Goal: Task Accomplishment & Management: Complete application form

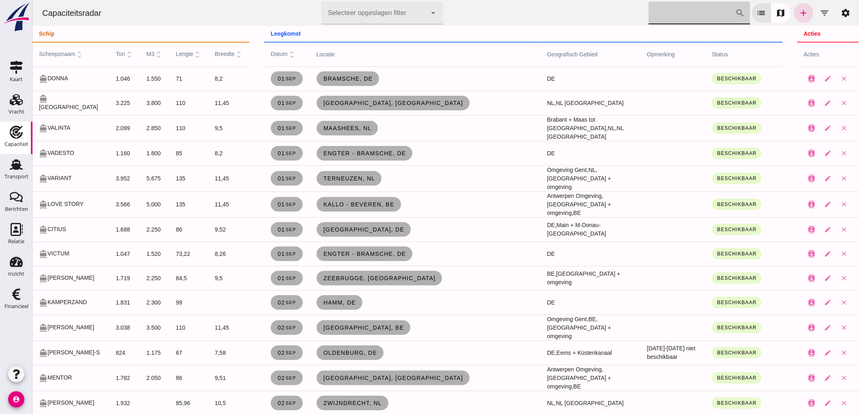
click at [665, 18] on input "[PERSON_NAME] op scheepsnaam" at bounding box center [691, 13] width 87 height 23
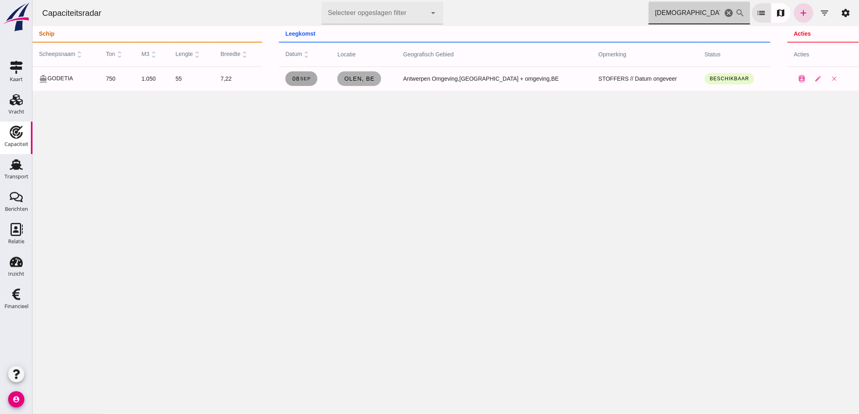
type input "[DEMOGRAPHIC_DATA]"
click at [302, 75] on link "[DATE]" at bounding box center [301, 78] width 32 height 15
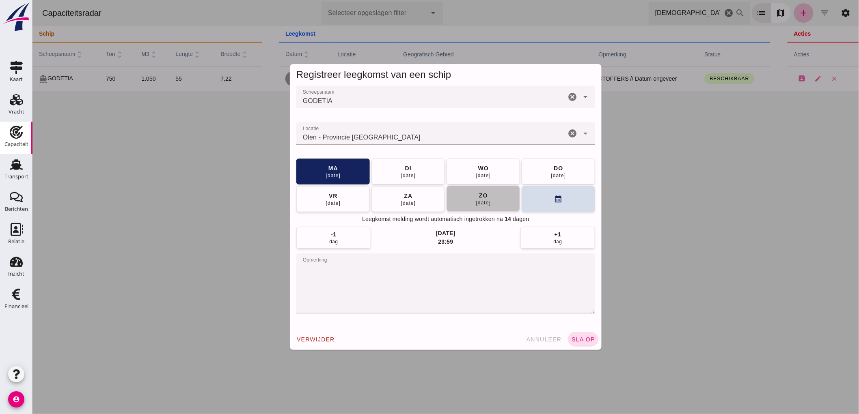
click at [483, 196] on div "zo" at bounding box center [482, 196] width 9 height 8
click at [415, 167] on button "[DATE]" at bounding box center [407, 171] width 73 height 26
click at [581, 342] on span "sla op" at bounding box center [583, 340] width 24 height 6
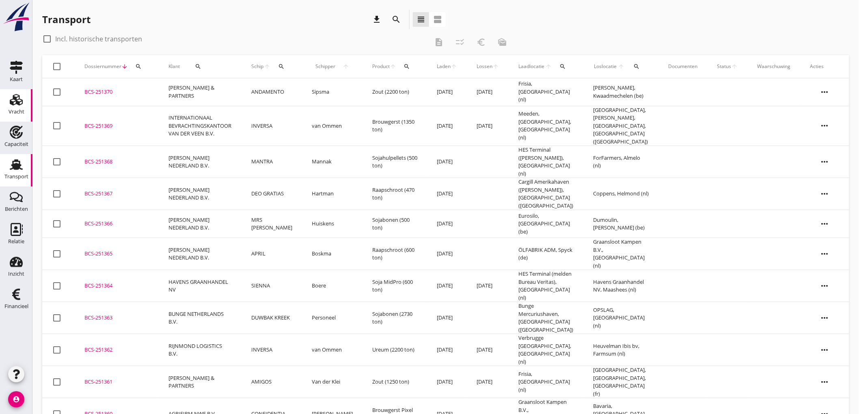
click at [15, 99] on use at bounding box center [16, 99] width 13 height 11
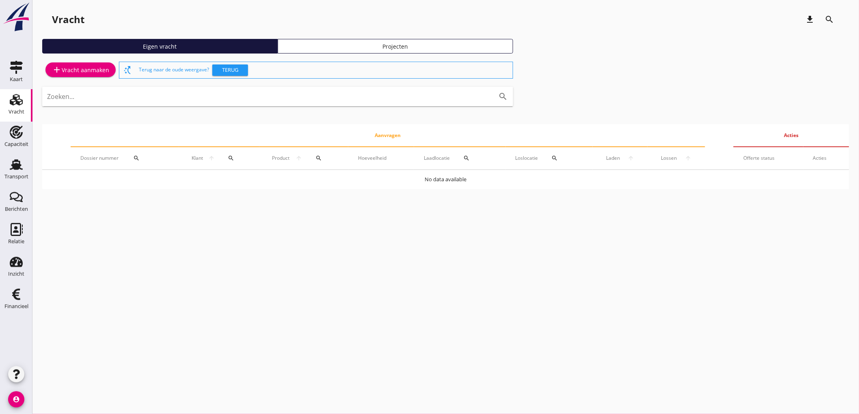
click at [82, 80] on div "add Vracht aanmaken" at bounding box center [80, 70] width 77 height 20
click at [91, 71] on div "add Vracht aanmaken" at bounding box center [80, 70] width 57 height 10
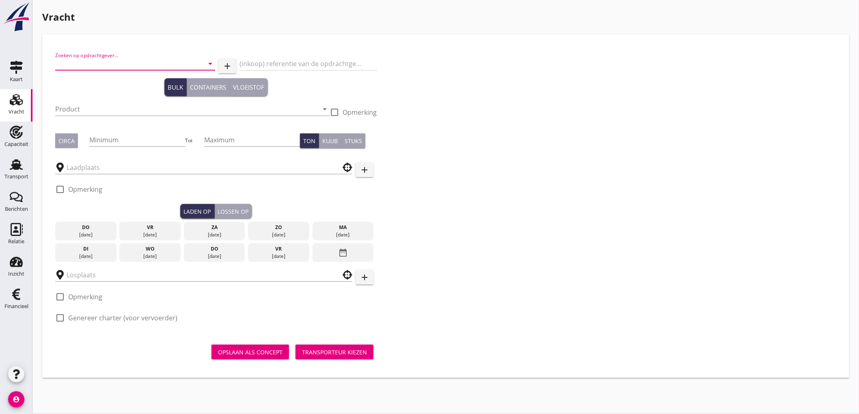
click at [124, 60] on input "Zoeken op opdrachtgever..." at bounding box center [123, 63] width 137 height 13
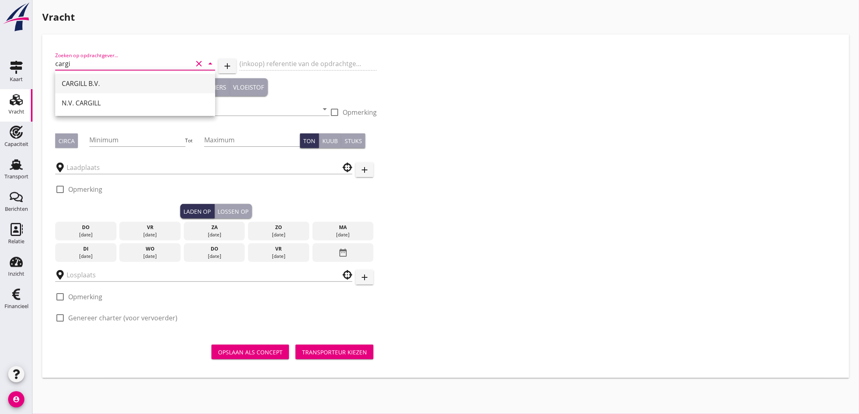
type input "cargi"
click at [520, 130] on div "Zoeken op opdrachtgever... cargi clear arrow_drop_down add (inkoop) referentie …" at bounding box center [446, 189] width 788 height 285
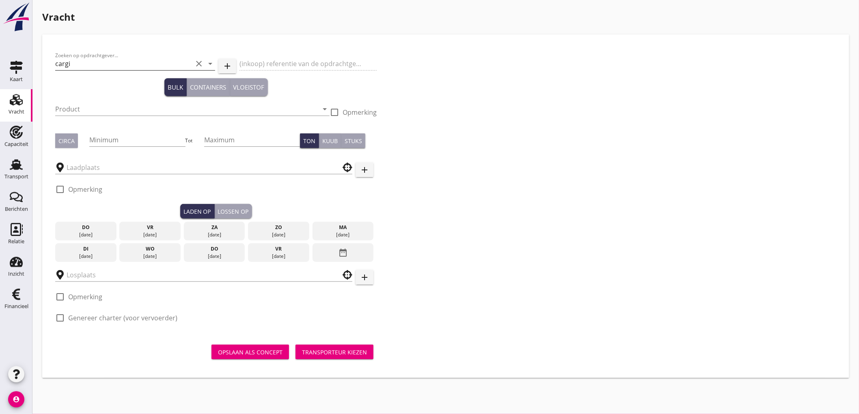
click at [195, 64] on icon "clear" at bounding box center [199, 64] width 10 height 10
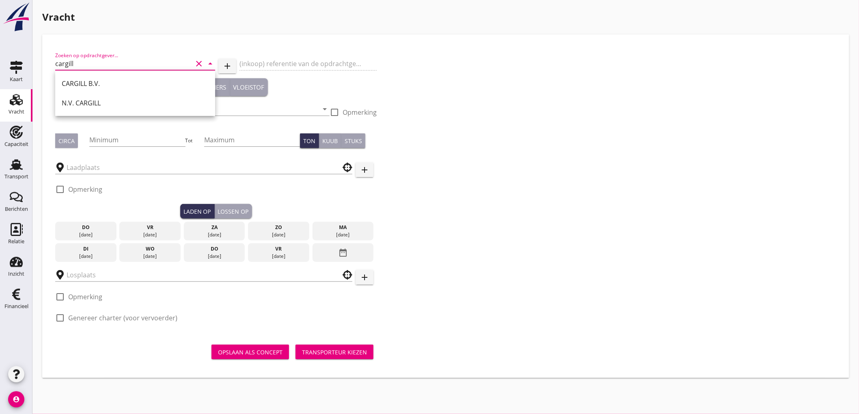
type input "cargill"
click at [198, 63] on icon "clear" at bounding box center [199, 64] width 10 height 10
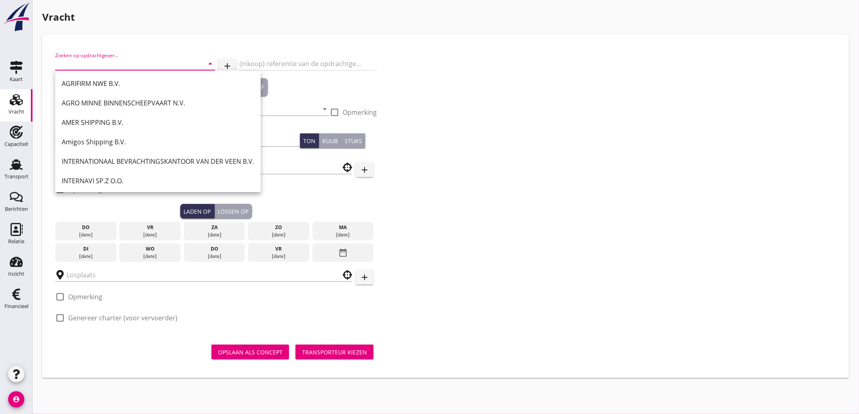
click at [224, 64] on icon "add" at bounding box center [227, 66] width 10 height 10
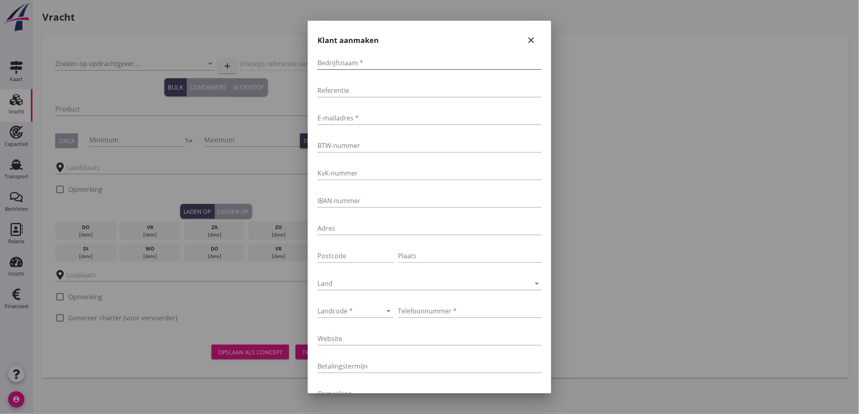
click at [334, 60] on input "Bedrijfsnaam *" at bounding box center [429, 62] width 224 height 13
click at [526, 45] on icon "close" at bounding box center [531, 40] width 10 height 10
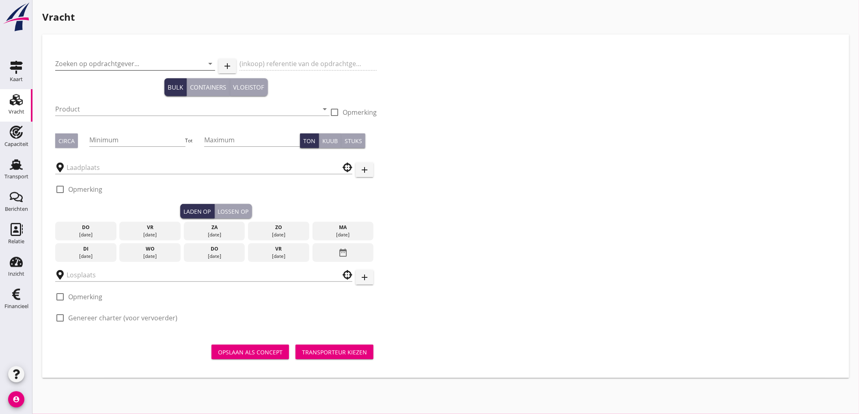
click at [133, 63] on input "Zoeken op opdrachtgever..." at bounding box center [123, 63] width 137 height 13
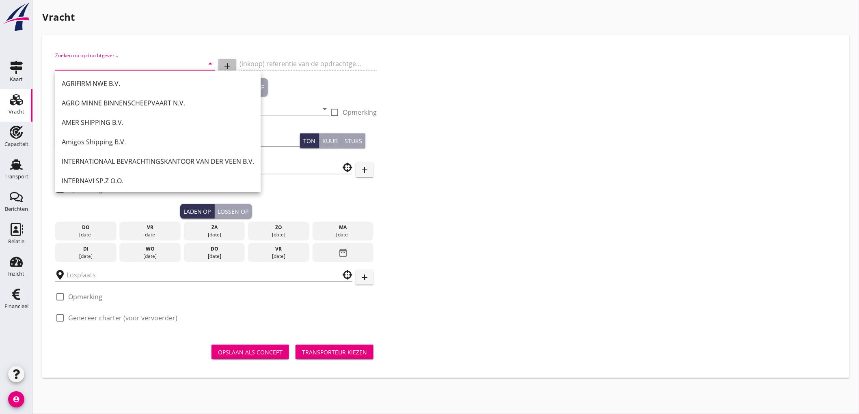
click at [229, 67] on icon "add" at bounding box center [227, 66] width 10 height 10
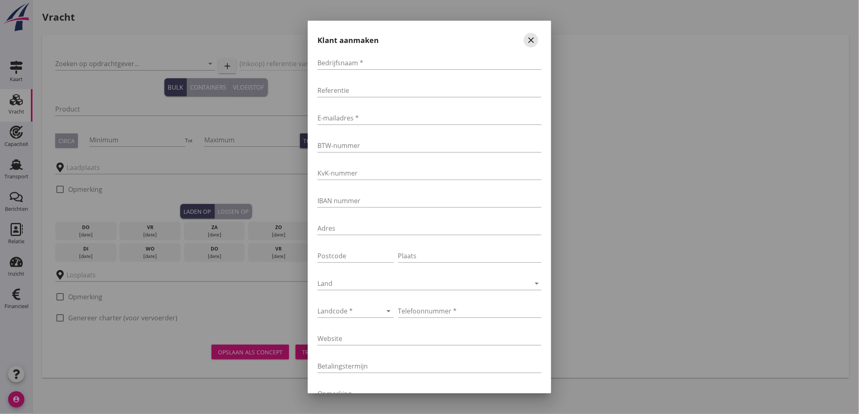
drag, startPoint x: 527, startPoint y: 37, endPoint x: 510, endPoint y: 45, distance: 18.5
click at [527, 37] on icon "close" at bounding box center [531, 40] width 10 height 10
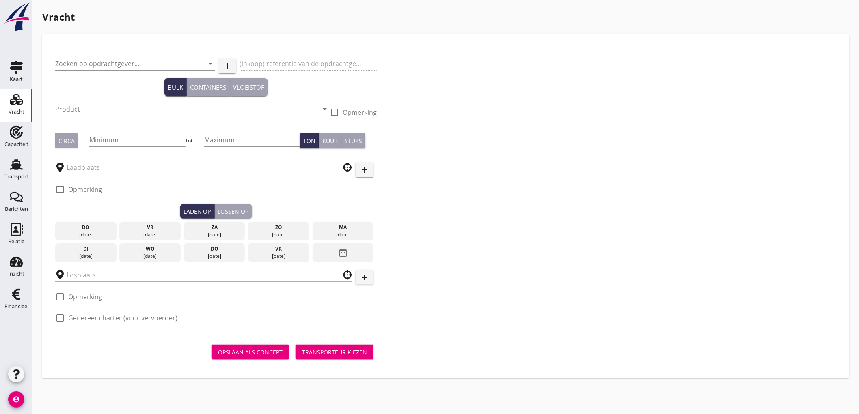
click at [228, 64] on icon "add" at bounding box center [227, 66] width 10 height 10
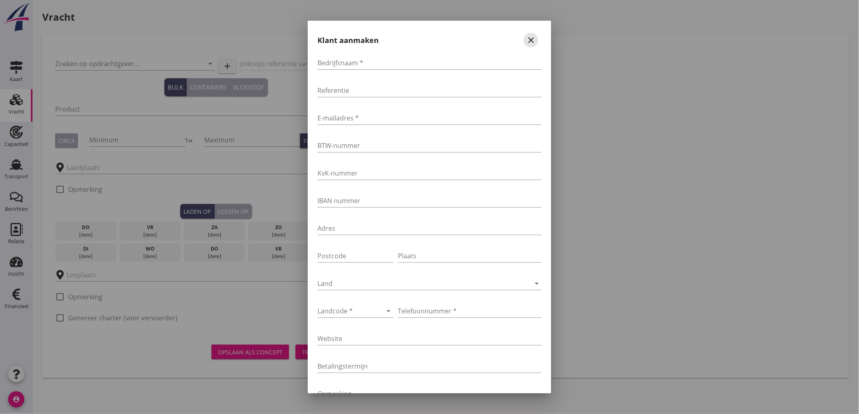
click at [526, 41] on icon "close" at bounding box center [531, 40] width 10 height 10
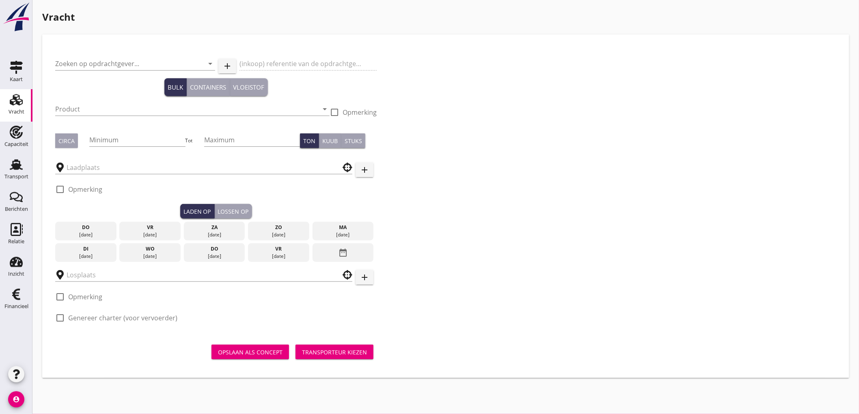
click at [164, 56] on div "Zoeken op opdrachtgever... arrow_drop_down" at bounding box center [135, 65] width 160 height 26
click at [132, 69] on input "Zoeken op opdrachtgever..." at bounding box center [123, 63] width 137 height 13
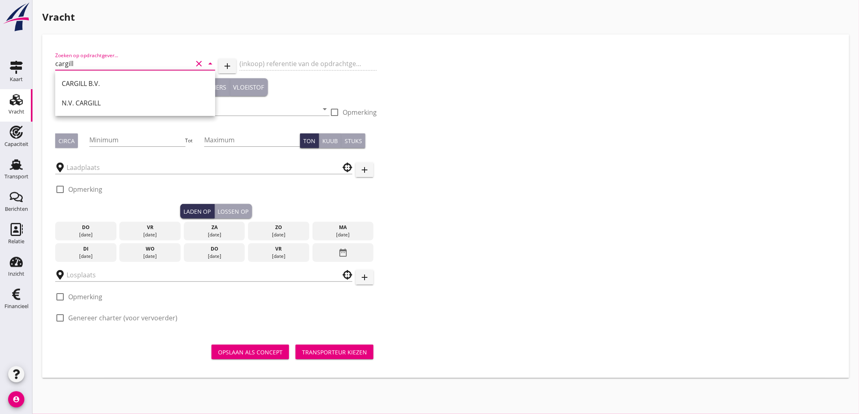
type input "cargill"
click at [224, 67] on icon "add" at bounding box center [227, 66] width 10 height 10
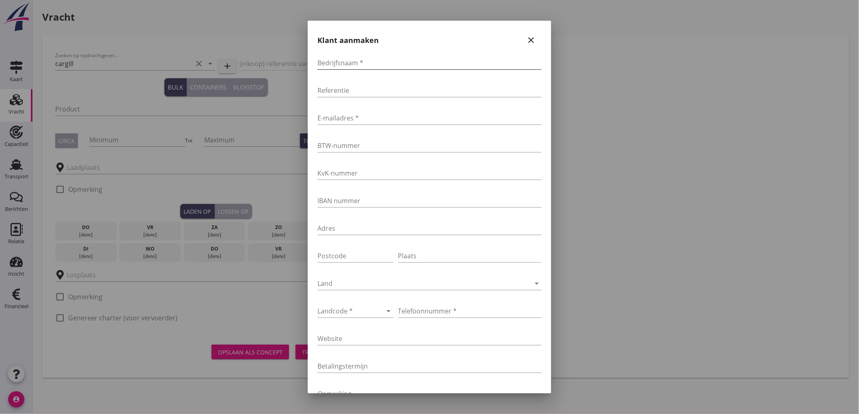
click at [342, 62] on input "Bedrijfsnaam *" at bounding box center [429, 62] width 224 height 13
type input "C"
type input "CARGILL GmbH"
click at [416, 119] on input "E-mailadres *" at bounding box center [429, 118] width 224 height 13
type input "barge"
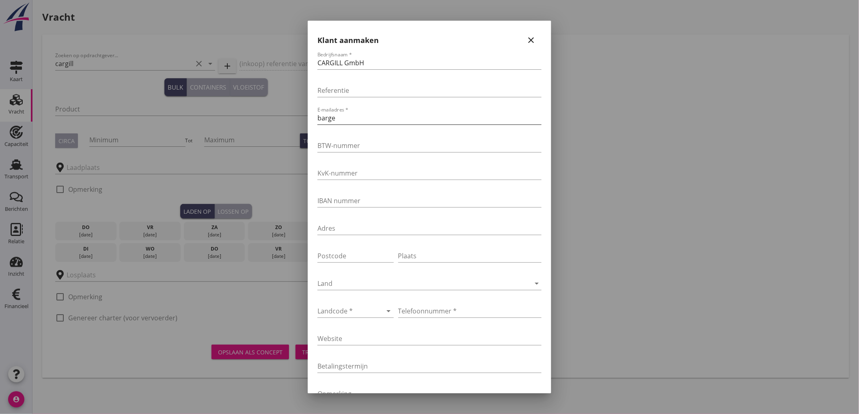
click at [382, 119] on input "barge" at bounding box center [429, 118] width 224 height 13
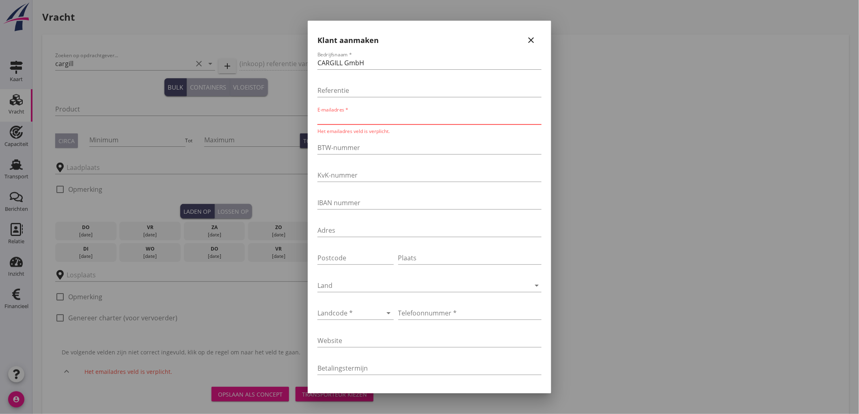
paste input "Bargingadmin@cargill.com"
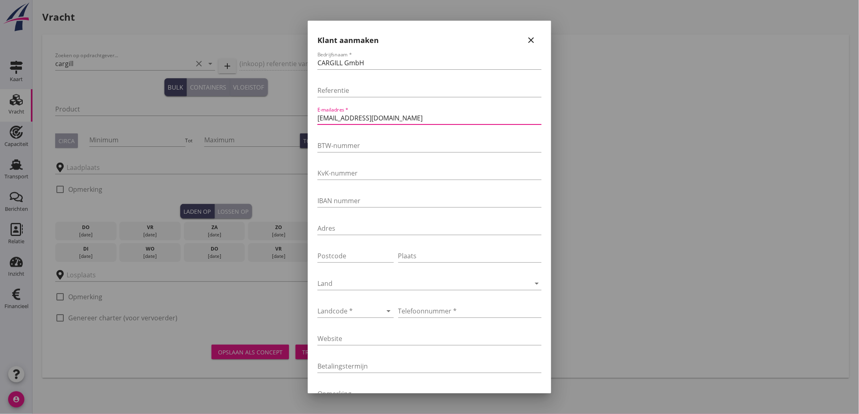
type input "Bargingadmin@cargill.com"
click at [400, 149] on input "BTW-nummer" at bounding box center [429, 145] width 224 height 13
type input "DE 116882402"
click at [365, 311] on div at bounding box center [344, 311] width 54 height 13
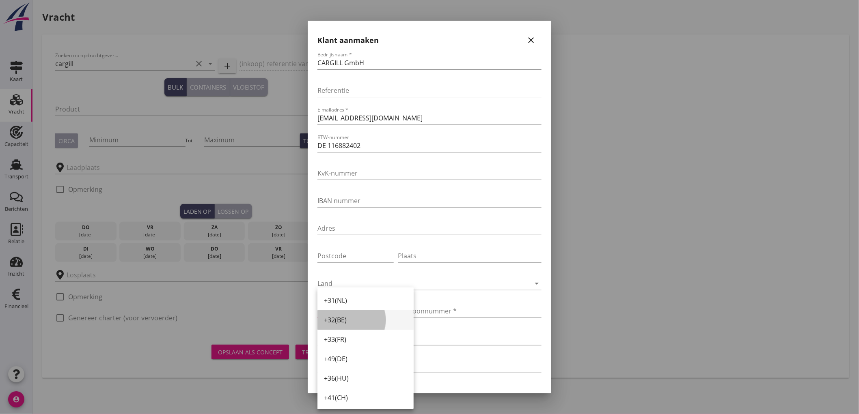
click at [348, 325] on div "+32(BE)" at bounding box center [365, 320] width 83 height 10
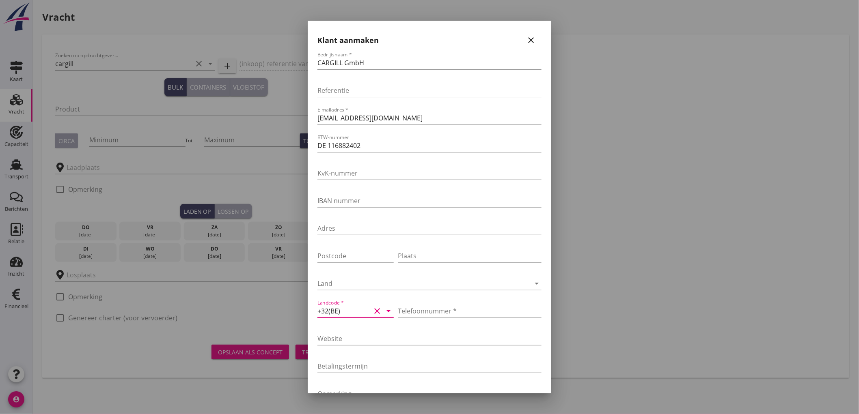
click at [637, 345] on div at bounding box center [429, 207] width 859 height 414
click at [417, 309] on input "Telefoonnummer *" at bounding box center [469, 311] width 143 height 13
type input "0032-92961084"
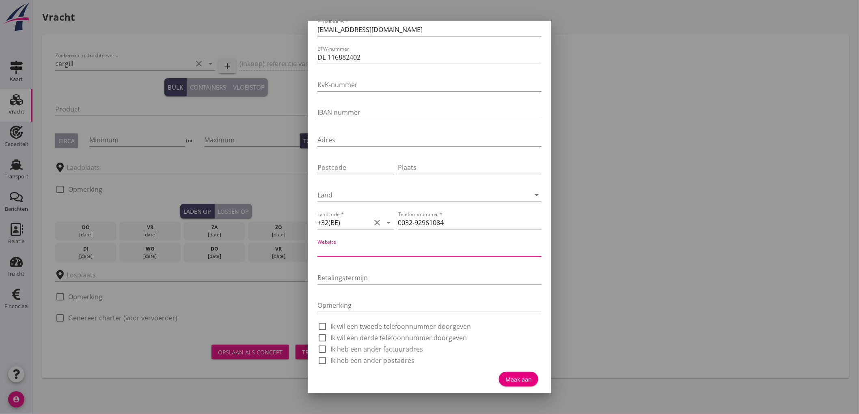
click at [511, 377] on div "Maak aan" at bounding box center [518, 380] width 26 height 9
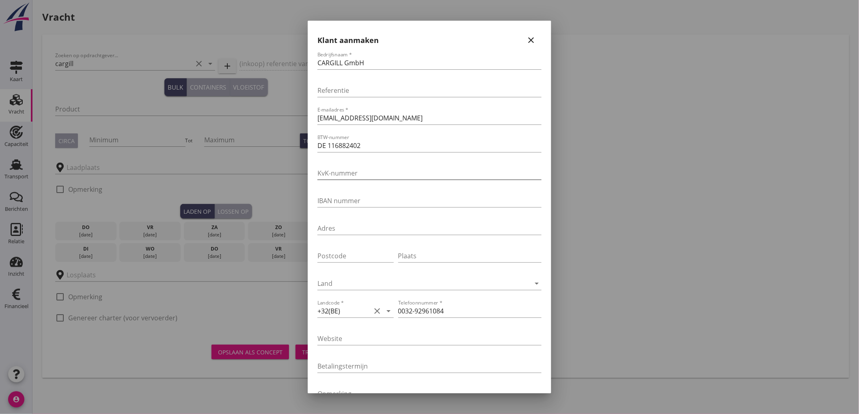
type input "CARGILL GmbH"
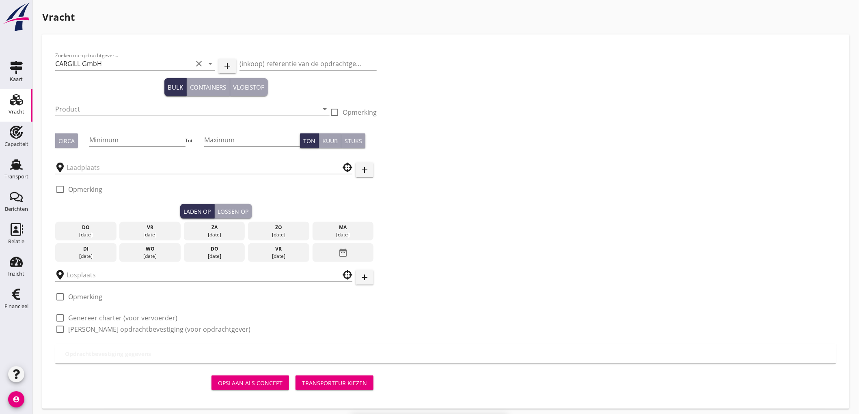
click at [199, 62] on icon "clear" at bounding box center [199, 64] width 10 height 10
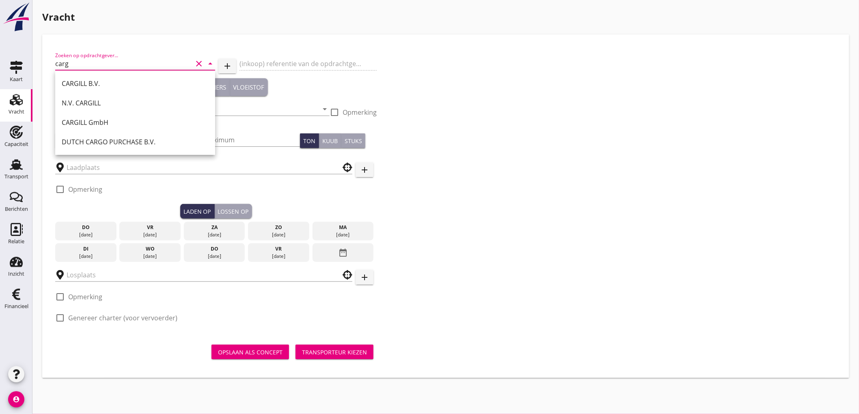
type input "carg"
click at [230, 70] on icon "add" at bounding box center [227, 66] width 10 height 10
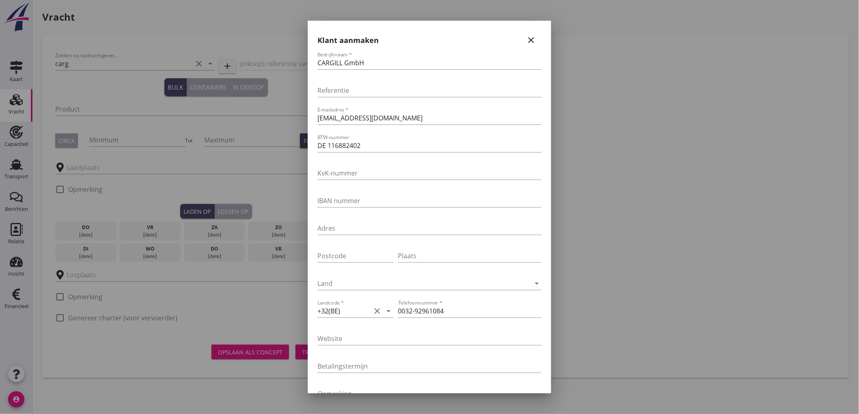
click at [526, 37] on icon "close" at bounding box center [531, 40] width 10 height 10
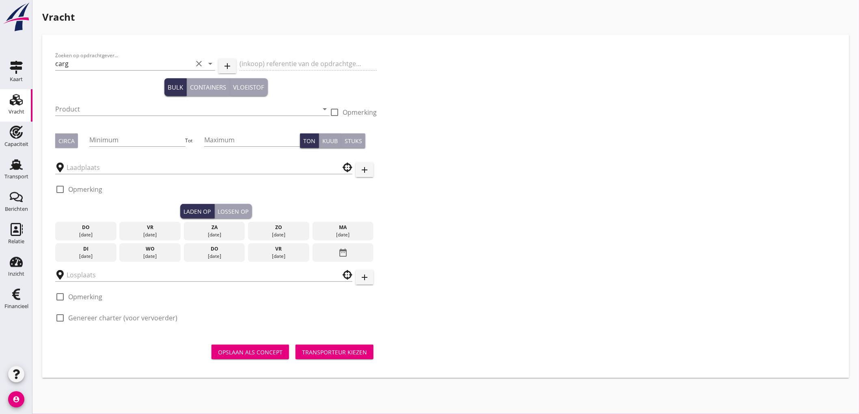
click at [225, 62] on icon "add" at bounding box center [227, 66] width 10 height 10
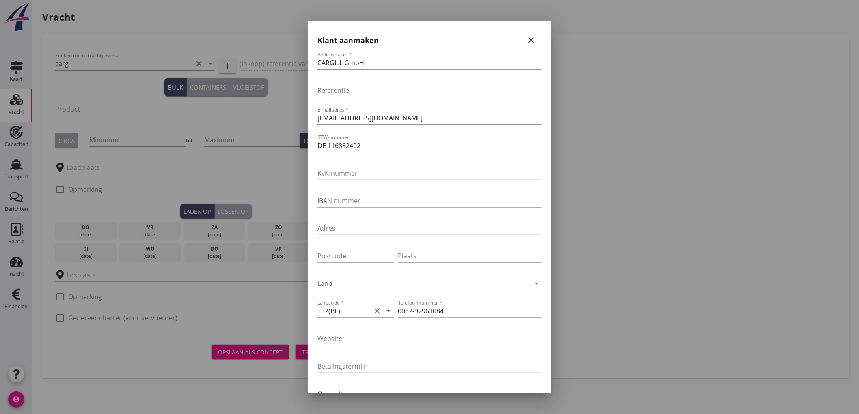
scroll to position [88, 0]
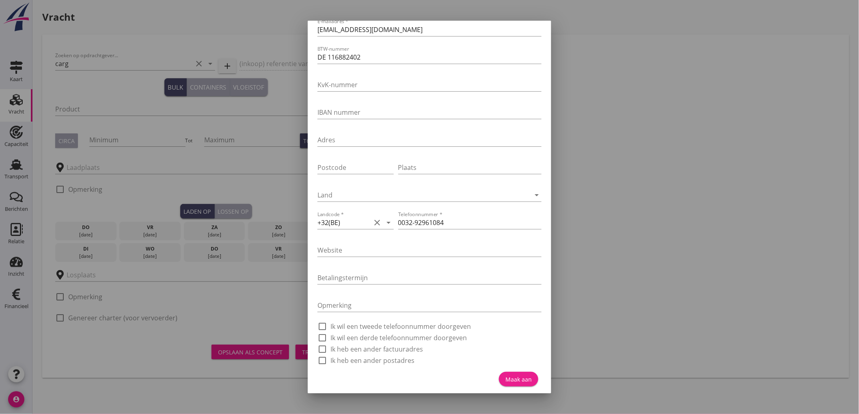
drag, startPoint x: 520, startPoint y: 380, endPoint x: 598, endPoint y: 291, distance: 117.9
click at [590, 298] on div "+31(NL) +32(BE) +33(FR) +49(DE) +36(HU) +41(CH) +48(PL) +352(LU) +43(AU) +420(C…" at bounding box center [429, 207] width 859 height 414
click at [643, 319] on div at bounding box center [429, 207] width 859 height 414
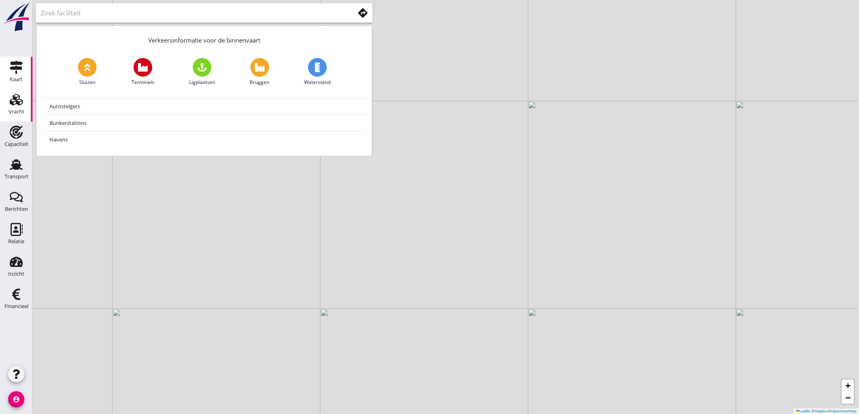
click at [10, 103] on use at bounding box center [16, 99] width 13 height 11
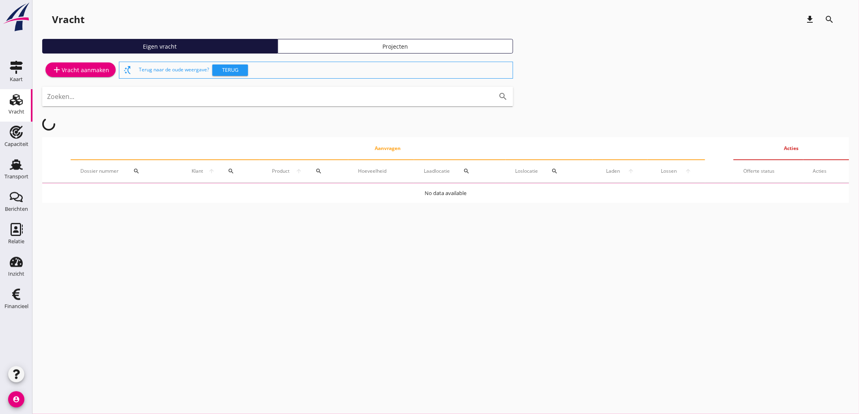
click at [71, 70] on div "add Vracht aanmaken" at bounding box center [80, 70] width 57 height 10
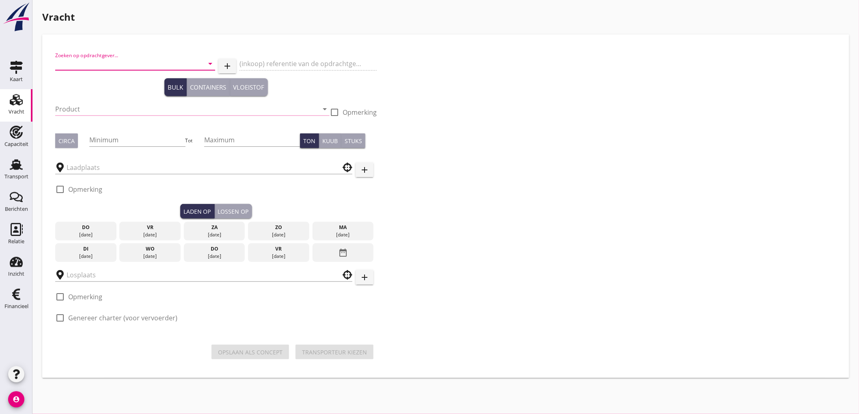
click at [99, 60] on input "Zoeken op opdrachtgever..." at bounding box center [123, 63] width 137 height 13
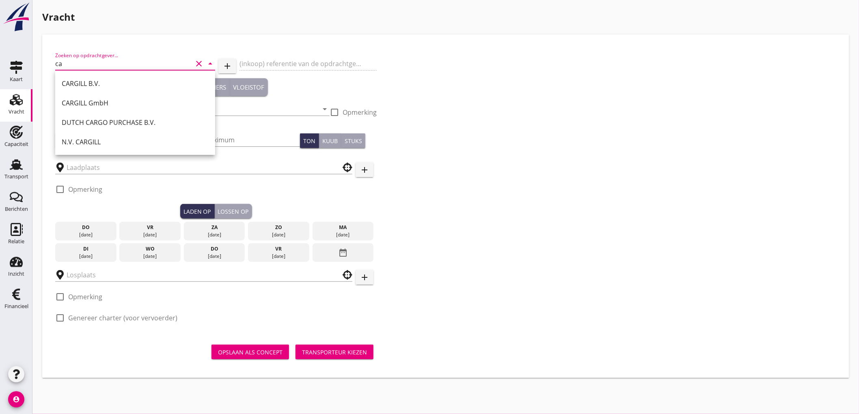
type input "c"
click at [529, 137] on div "Zoeken op opdrachtgever... arrow_drop_down add (inkoop) referentie van de opdra…" at bounding box center [446, 189] width 788 height 285
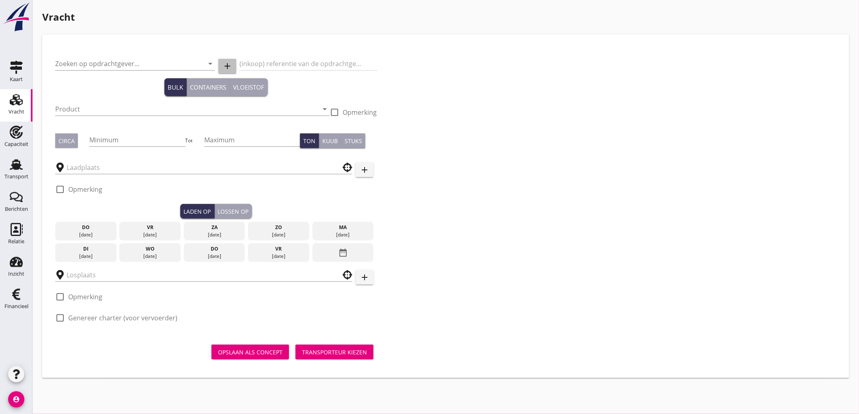
click at [224, 67] on icon "add" at bounding box center [227, 66] width 10 height 10
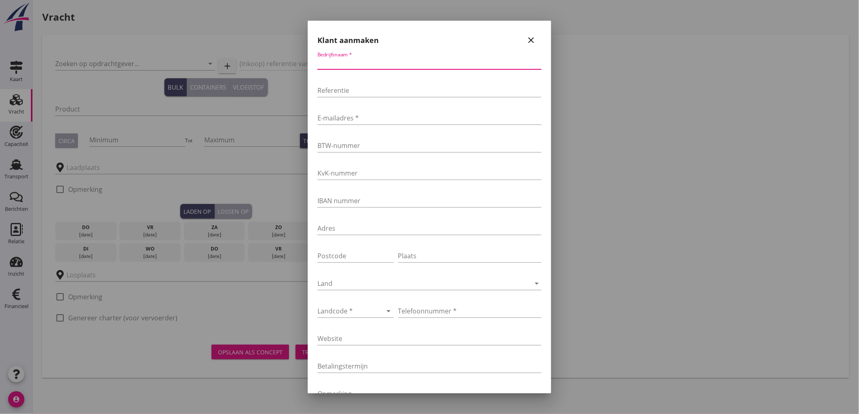
click at [360, 63] on input "Bedrijfsnaam *" at bounding box center [429, 62] width 224 height 13
click at [365, 62] on input "Bedrijfsnaam *" at bounding box center [429, 62] width 224 height 13
click at [365, 62] on input "CARGILL France SAS" at bounding box center [429, 62] width 224 height 13
type input "CARGILL FRANCE SAS"
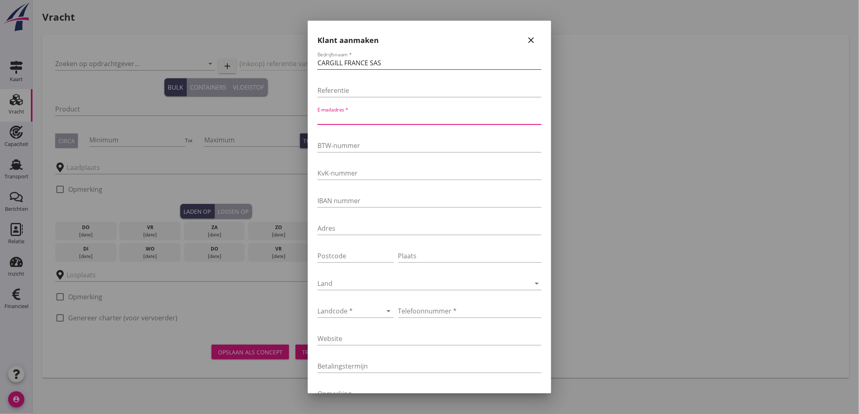
paste input "Bargingadmin@cargill.com"
type input "Bargingadmin@cargill.com"
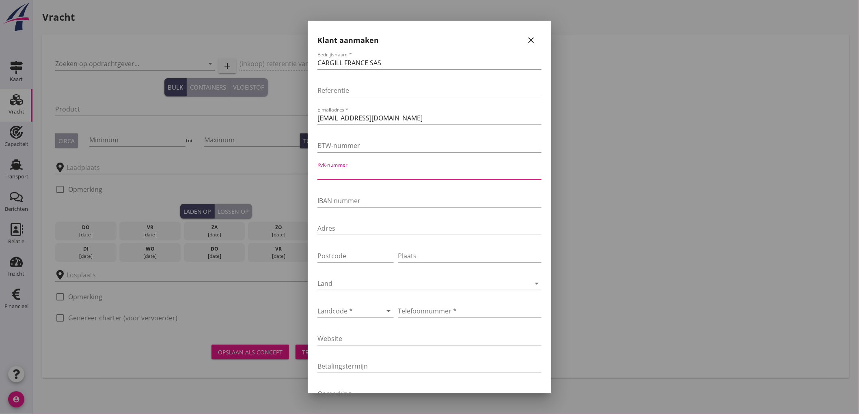
click at [332, 146] on input "BTW-nummer" at bounding box center [429, 145] width 224 height 13
type input "FR 12572099695"
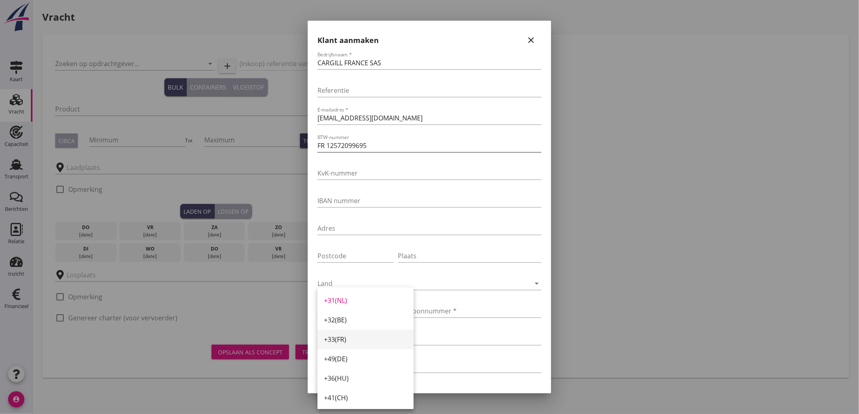
scroll to position [22, 0]
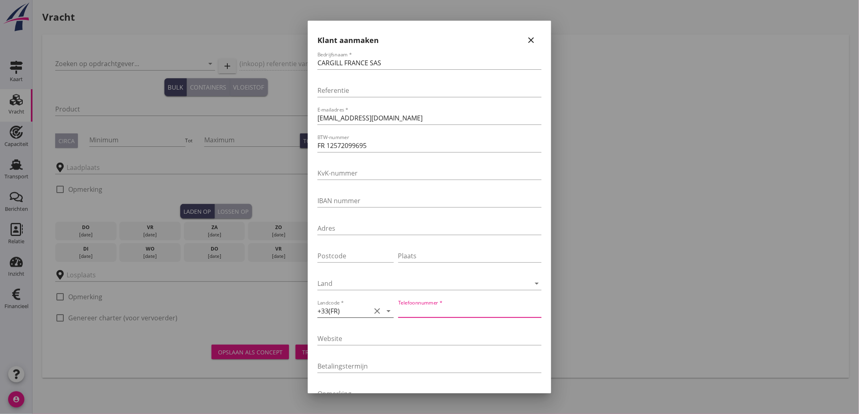
click at [342, 313] on div "+33(FR)" at bounding box center [344, 311] width 54 height 13
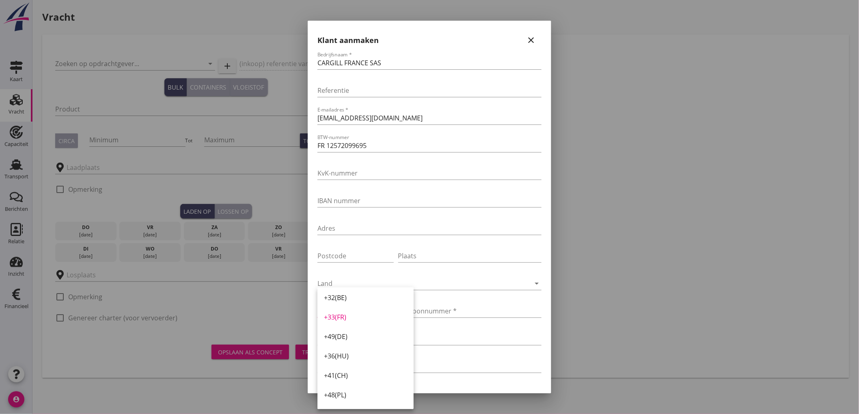
click at [343, 300] on div "+32(BE)" at bounding box center [365, 298] width 83 height 10
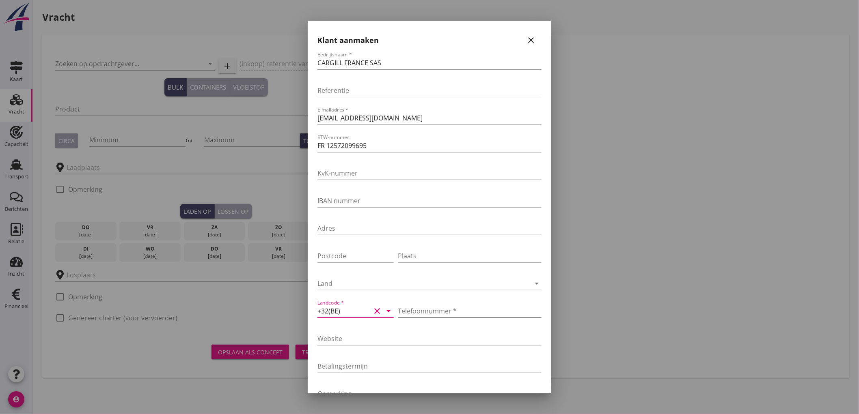
drag, startPoint x: 429, startPoint y: 321, endPoint x: 427, endPoint y: 315, distance: 6.4
click at [429, 321] on div at bounding box center [469, 323] width 143 height 5
click at [427, 313] on input "Telefoonnummer *" at bounding box center [469, 311] width 143 height 13
type input "0032-92961084"
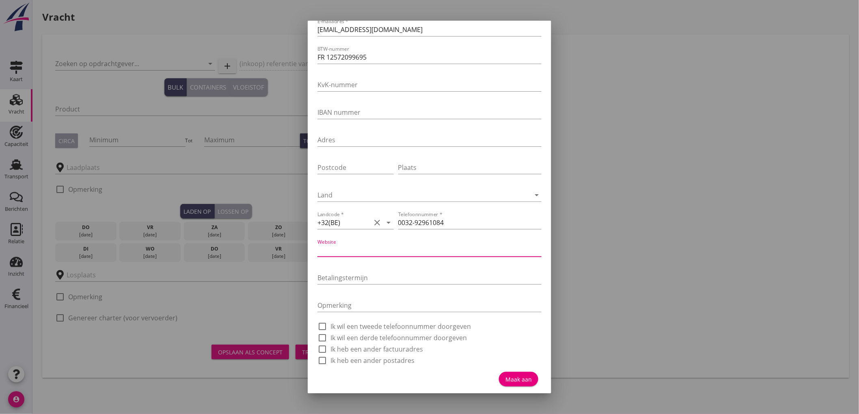
click at [508, 373] on button "Maak aan" at bounding box center [518, 379] width 39 height 15
type input "CARGILL FRANCE SAS"
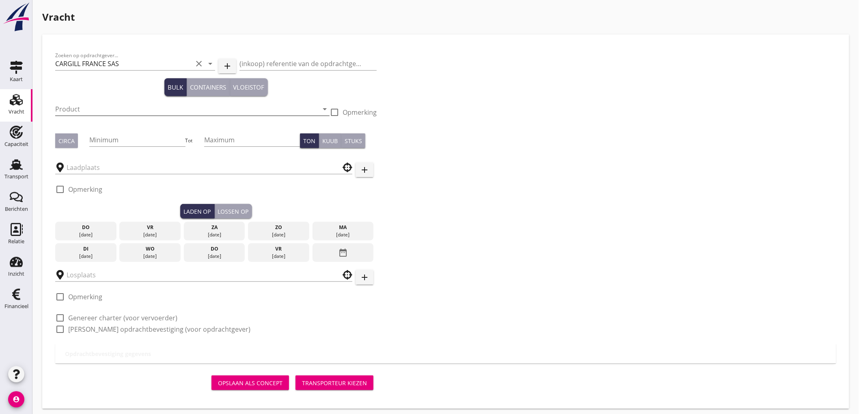
click at [76, 105] on input "Product" at bounding box center [186, 109] width 263 height 13
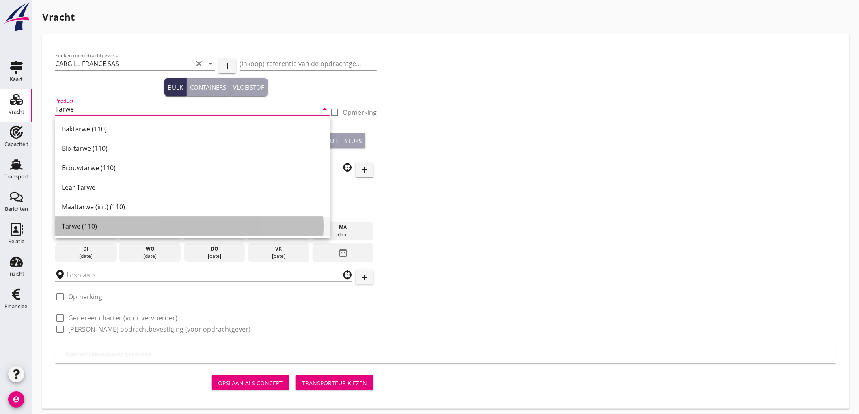
click at [115, 225] on div "Tarwe (110)" at bounding box center [193, 227] width 262 height 10
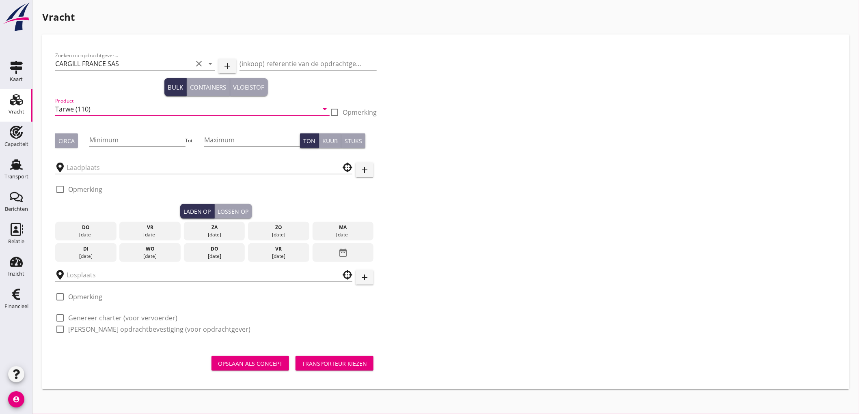
type input "Tarwe (110)"
click at [69, 139] on div "Circa" at bounding box center [66, 141] width 16 height 9
click at [98, 135] on input "Minimum" at bounding box center [137, 140] width 96 height 13
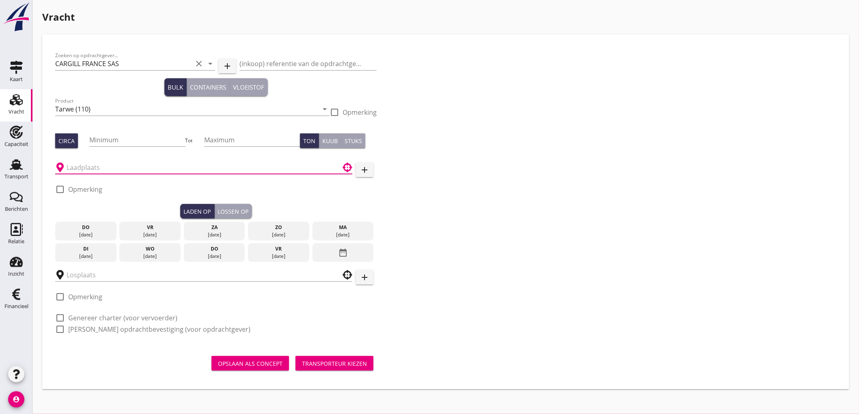
click at [114, 166] on input "text" at bounding box center [198, 167] width 263 height 13
type input "Rouvignies, Nord, France"
click at [98, 188] on label "Opmerking" at bounding box center [85, 190] width 34 height 8
checkbox input "true"
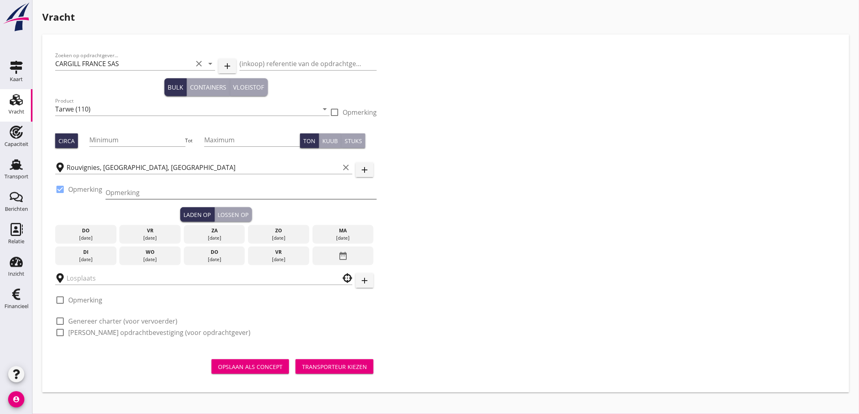
drag, startPoint x: 127, startPoint y: 192, endPoint x: 143, endPoint y: 191, distance: 15.9
click at [128, 193] on input "Opmerking" at bounding box center [241, 192] width 271 height 13
click at [130, 192] on input "Opmerking" at bounding box center [241, 192] width 271 height 13
type input "Tel. 0033-674044598"
type button "load"
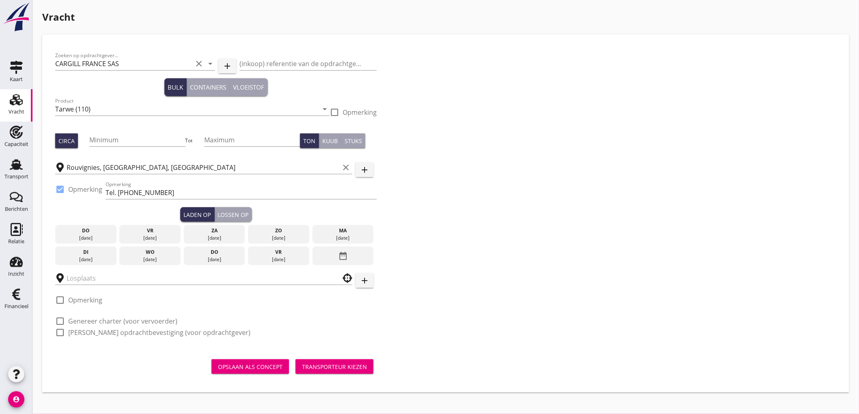
click at [332, 259] on div "date_range" at bounding box center [343, 256] width 61 height 19
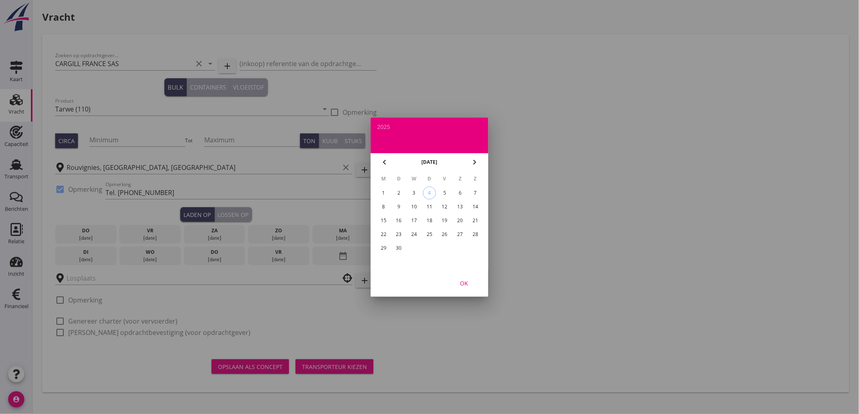
click at [408, 216] on div "17" at bounding box center [414, 220] width 13 height 13
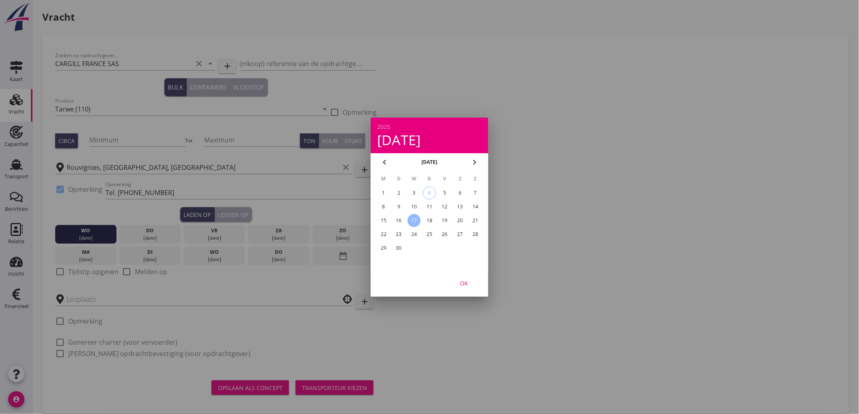
click at [462, 278] on button "OK" at bounding box center [464, 283] width 36 height 15
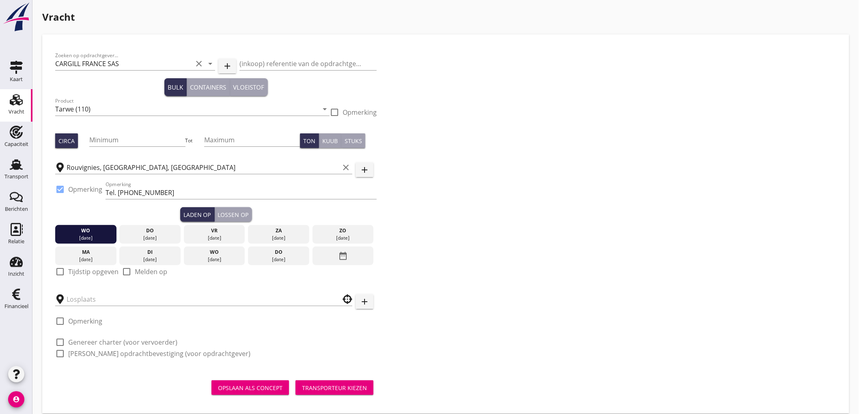
click at [88, 273] on label "Tijdstip opgeven" at bounding box center [93, 272] width 50 height 8
checkbox input "true"
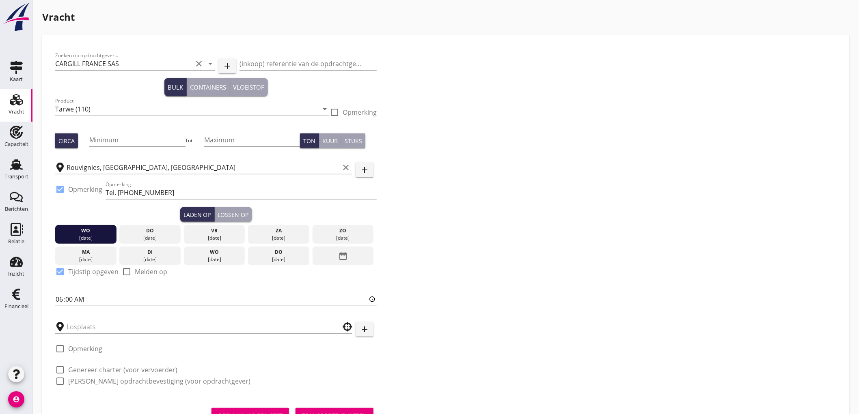
click at [240, 216] on div "Lossen op" at bounding box center [233, 215] width 31 height 9
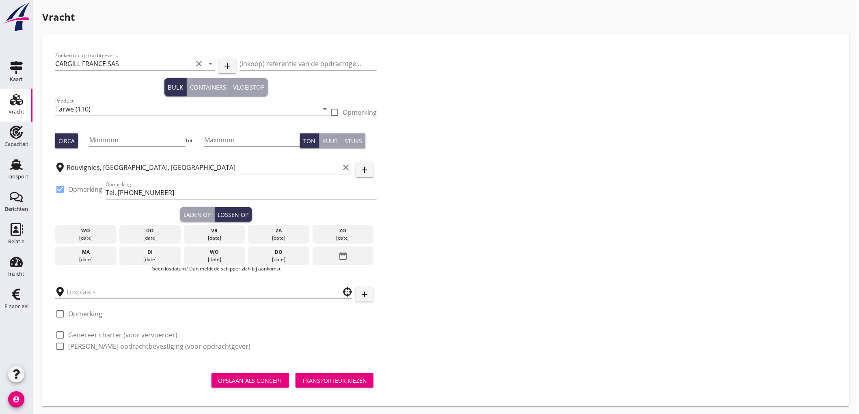
click at [217, 235] on div "19 sep." at bounding box center [214, 238] width 57 height 7
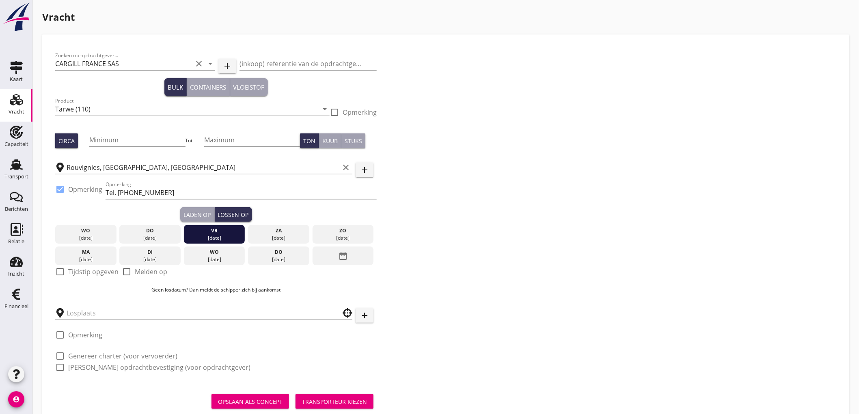
click at [99, 271] on label "Tijdstip opgeven" at bounding box center [93, 272] width 50 height 8
checkbox input "true"
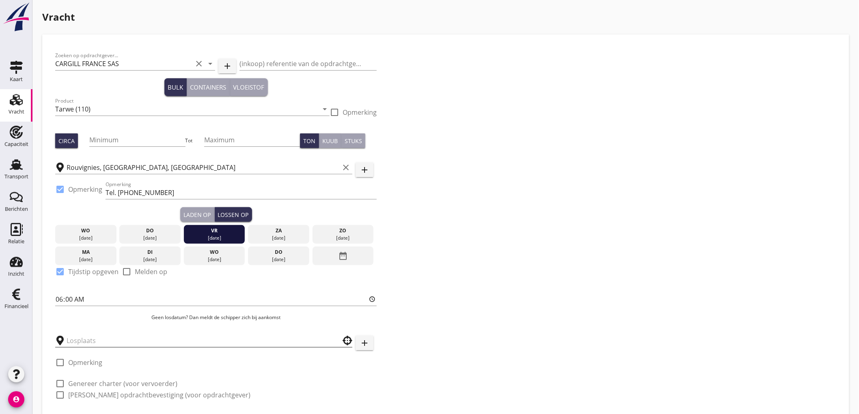
click at [88, 339] on input "text" at bounding box center [198, 341] width 263 height 13
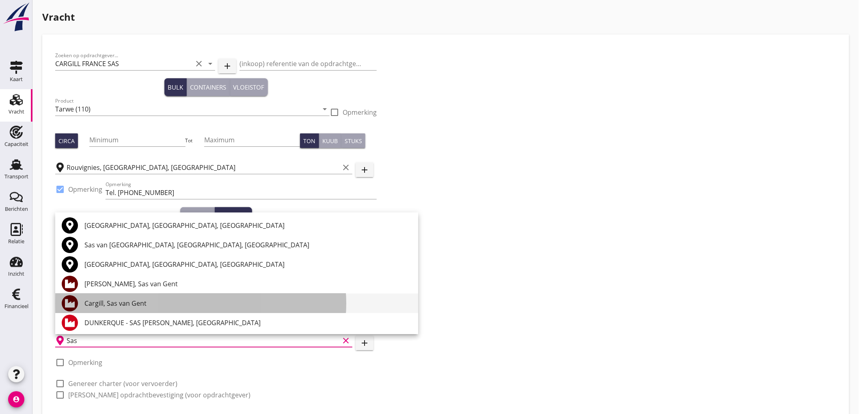
click at [127, 300] on div "Cargill, Sas van Gent" at bounding box center [247, 304] width 327 height 10
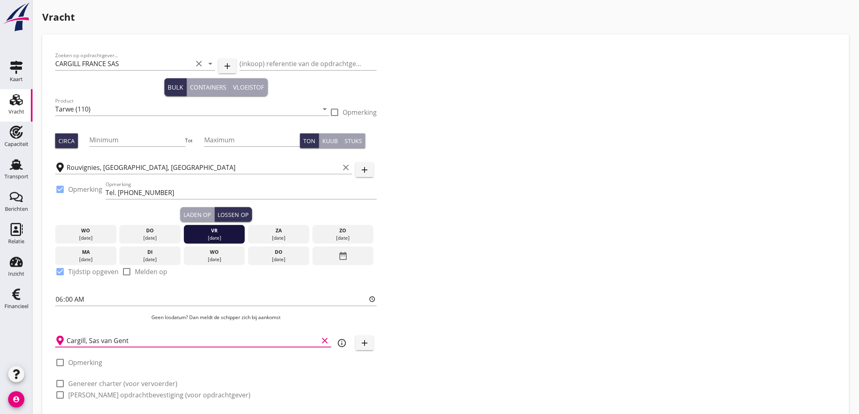
type input "Cargill, Sas van Gent"
click at [338, 347] on icon "info_outline" at bounding box center [342, 344] width 10 height 10
click at [80, 360] on label "Opmerking" at bounding box center [85, 363] width 34 height 8
checkbox input "true"
drag, startPoint x: 123, startPoint y: 365, endPoint x: 127, endPoint y: 365, distance: 4.5
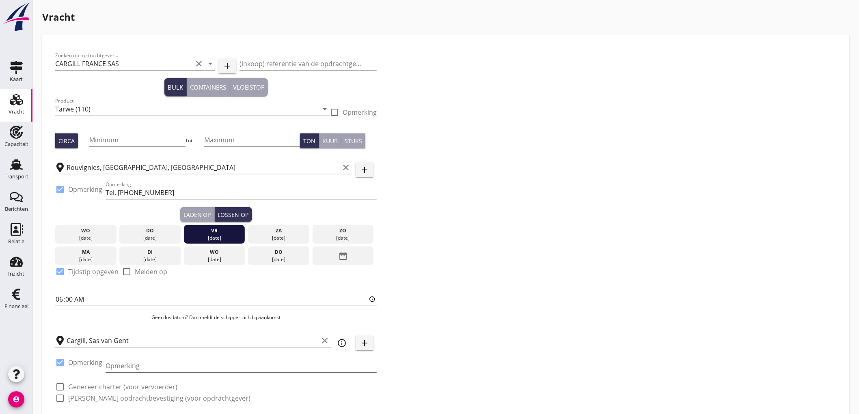
click at [124, 365] on input "Opmerking" at bounding box center [241, 366] width 271 height 13
type input "P"
type input "Optie lossen Cargill Bergen op Zoom"
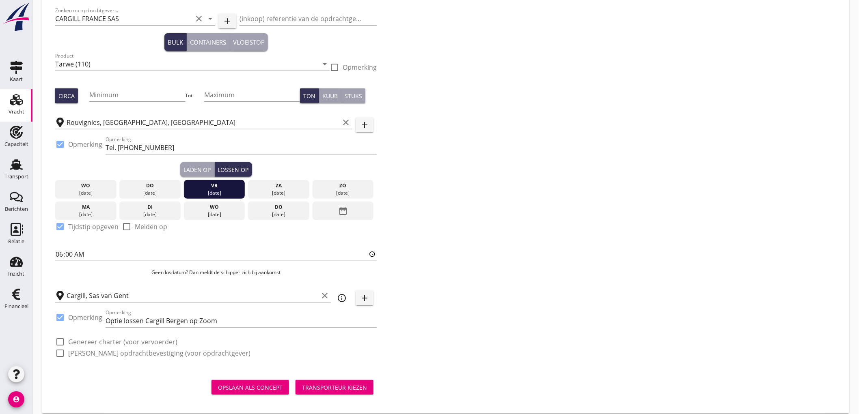
click at [82, 346] on label "Genereer charter (voor vervoerder)" at bounding box center [122, 342] width 109 height 8
checkbox input "true"
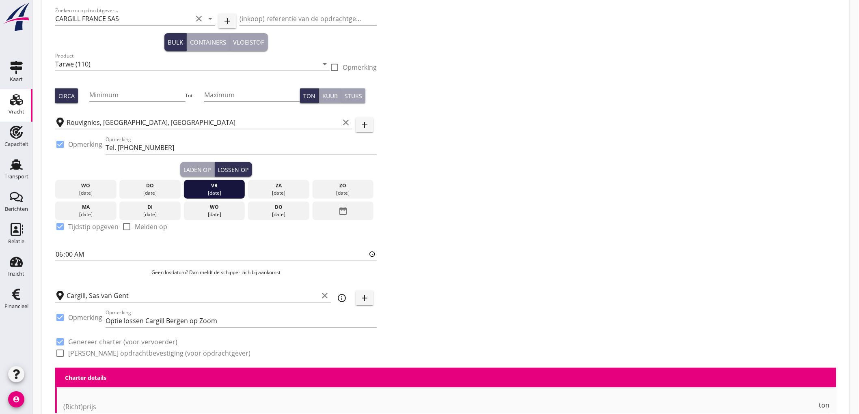
checkbox input "true"
click at [83, 352] on label "Genereer opdrachtbevestiging (voor opdrachtgever)" at bounding box center [159, 354] width 182 height 8
checkbox input "true"
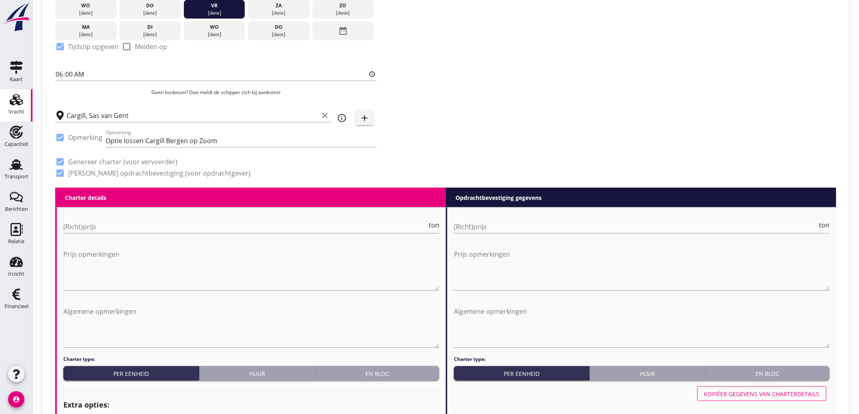
scroll to position [270, 0]
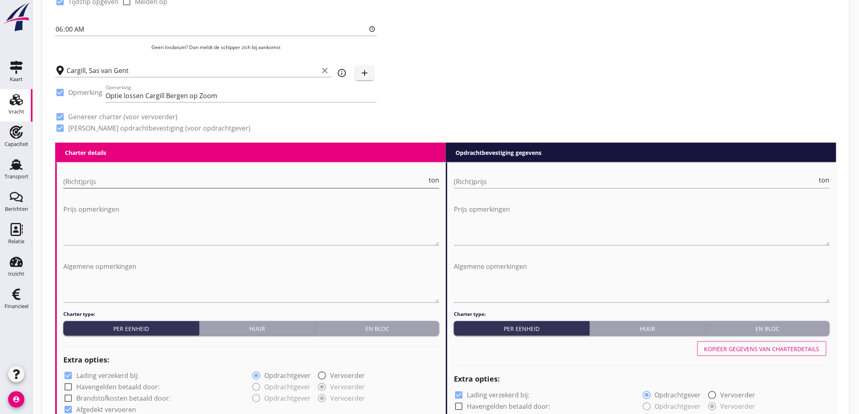
click at [116, 185] on input "(Richt)prijs" at bounding box center [245, 181] width 364 height 13
type input "6"
type input "6.5"
click at [494, 177] on input "(Richt)prijs" at bounding box center [636, 181] width 364 height 13
type input "6"
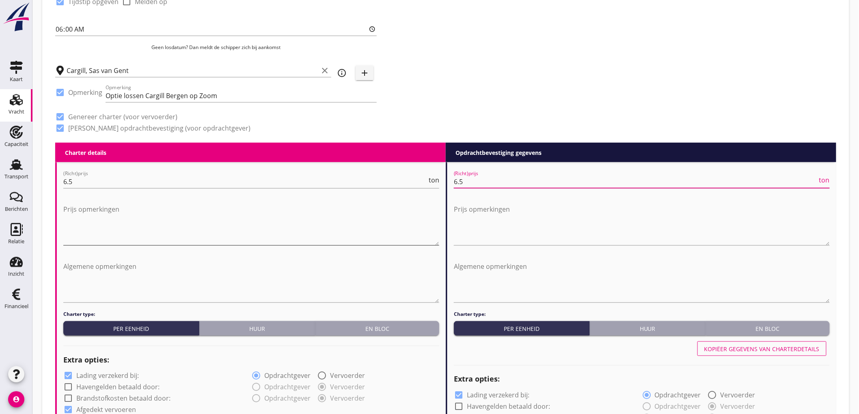
type input "6.5"
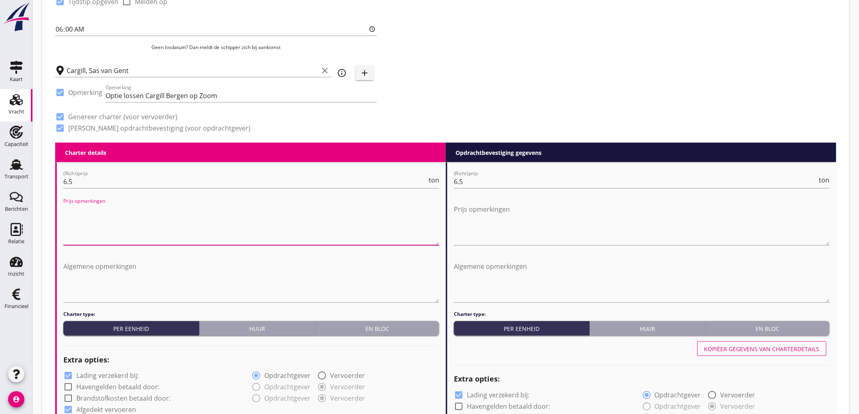
drag, startPoint x: 274, startPoint y: 242, endPoint x: 269, endPoint y: 233, distance: 10.2
click at [272, 241] on textarea "Prijs opmerkingen" at bounding box center [251, 224] width 376 height 43
drag, startPoint x: 291, startPoint y: 209, endPoint x: 31, endPoint y: 203, distance: 260.3
click at [31, 203] on div "Kaart Kaart Vracht Vracht Capaciteit Capaciteit Transport Transport Berichten B…" at bounding box center [429, 415] width 859 height 1371
type textarea "Indien lossen Sas van Gent // Indien lossen Bergen op Zoom € 7,50"
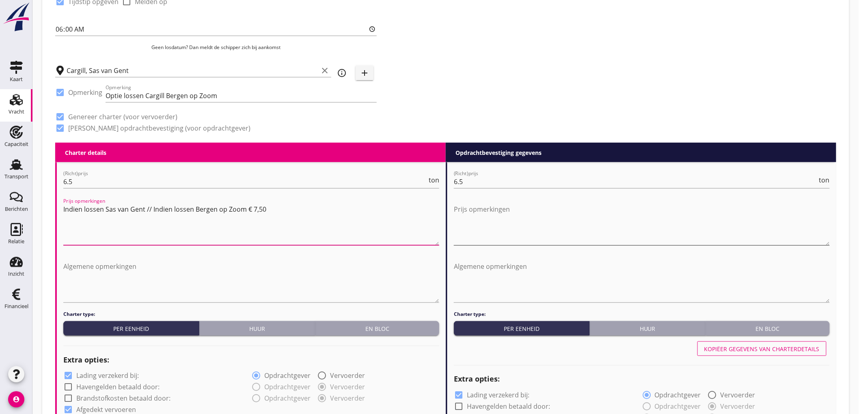
click at [596, 214] on textarea "Prijs opmerkingen" at bounding box center [642, 224] width 376 height 43
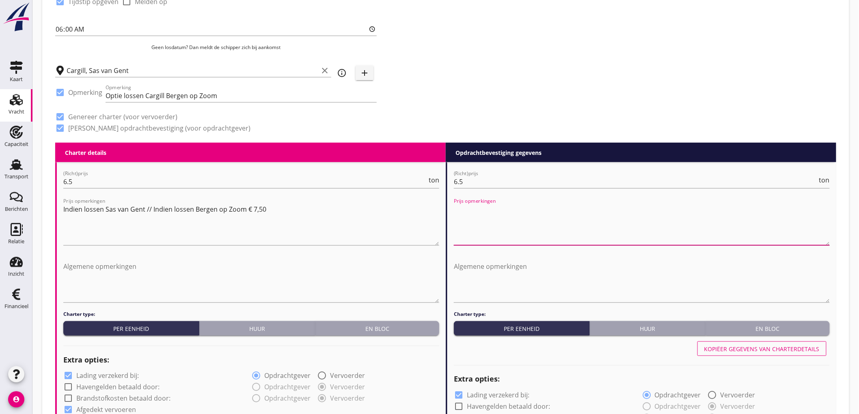
paste textarea "Indien lossen Sas van Gent // Indien lossen Bergen op Zoom € 7,50"
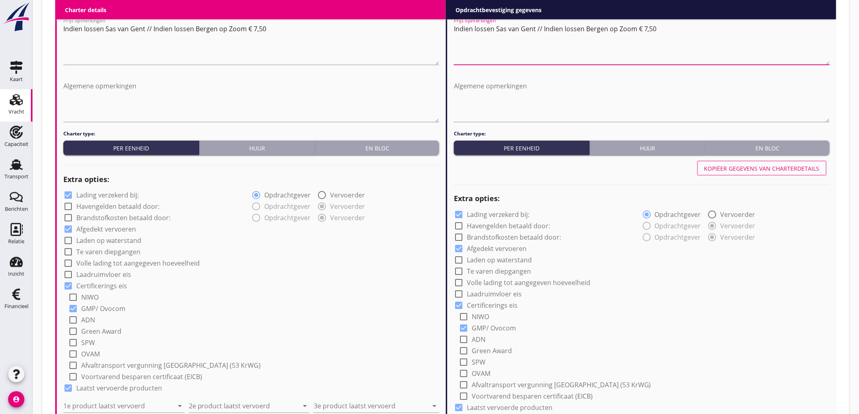
type textarea "Indien lossen Sas van Gent // Indien lossen Bergen op Zoom € 7,50"
click at [108, 193] on label "Lading verzekerd bij:" at bounding box center [107, 196] width 63 height 8
checkbox input "false"
click at [499, 211] on label "Lading verzekerd bij:" at bounding box center [498, 215] width 63 height 8
checkbox input "false"
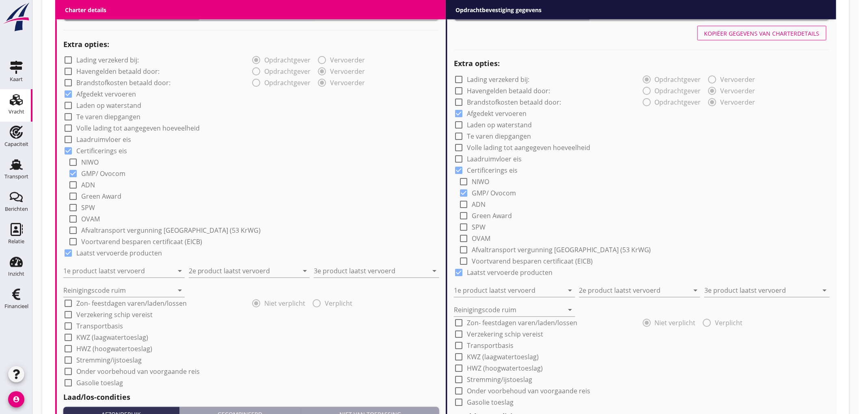
scroll to position [631, 0]
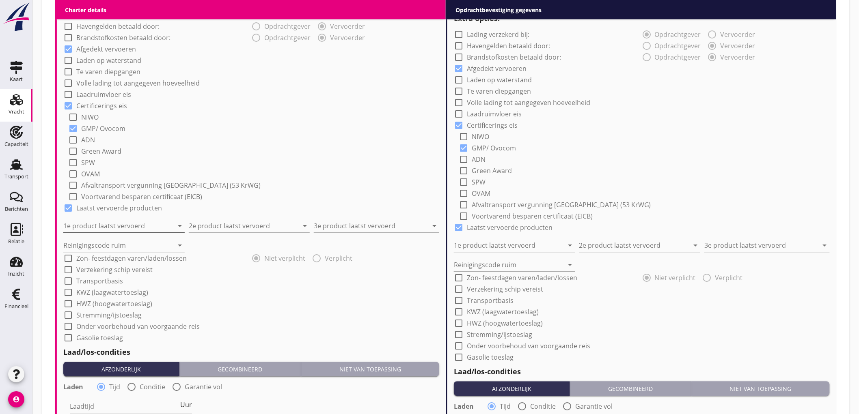
click at [135, 228] on input "1e product laatst vervoerd" at bounding box center [118, 226] width 110 height 13
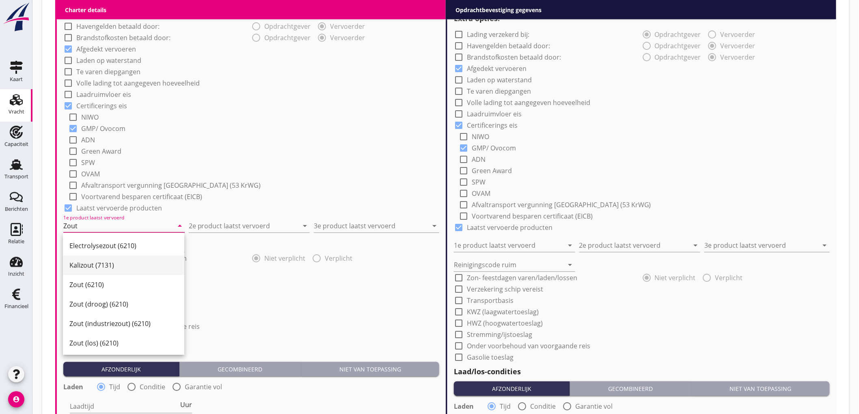
scroll to position [22, 0]
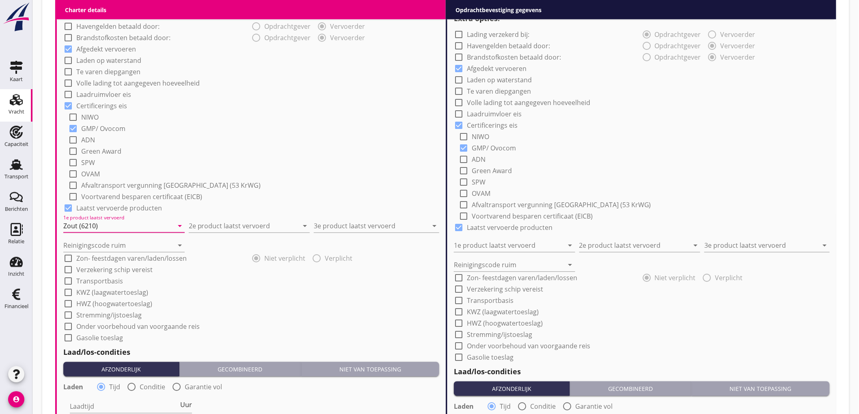
type input "Zout (6210)"
click at [382, 149] on div "check_box_outline_blank Green Award" at bounding box center [253, 150] width 371 height 11
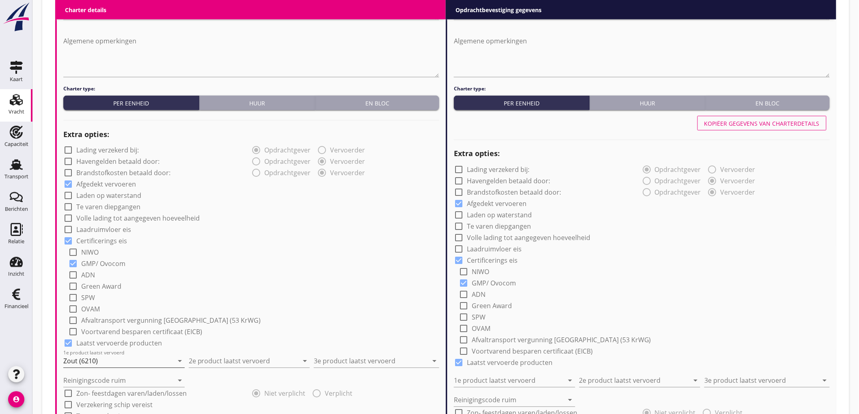
click at [114, 366] on input "Zout (6210)" at bounding box center [118, 361] width 110 height 13
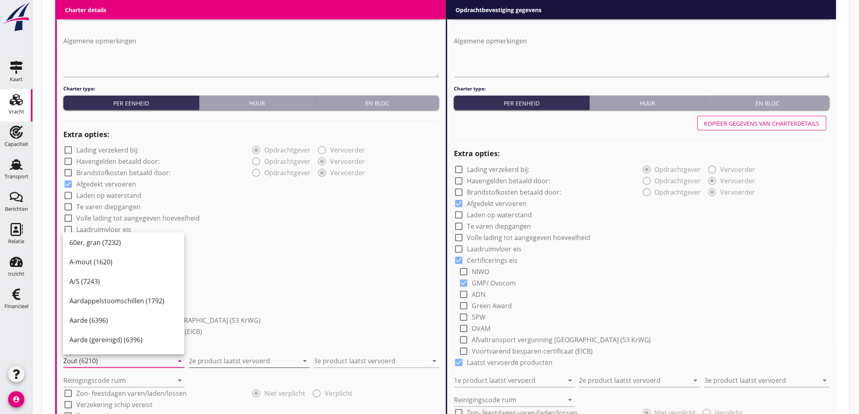
click at [234, 361] on input "2e product laatst vervoerd" at bounding box center [244, 361] width 110 height 13
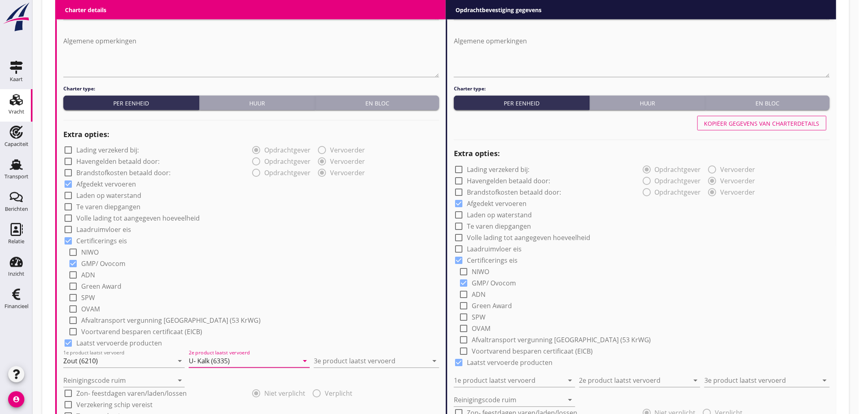
type input "U- Kalk (6335)"
type input "Coils (5412)"
type input "b"
click at [279, 239] on div "check_box Certificerings eis" at bounding box center [251, 240] width 376 height 11
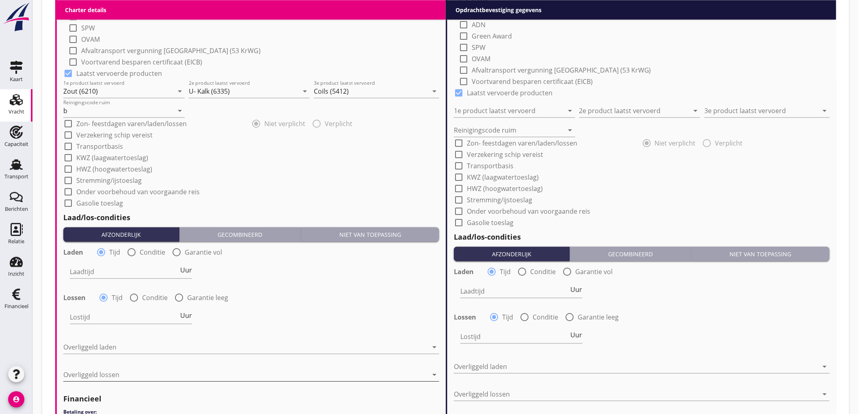
scroll to position [812, 0]
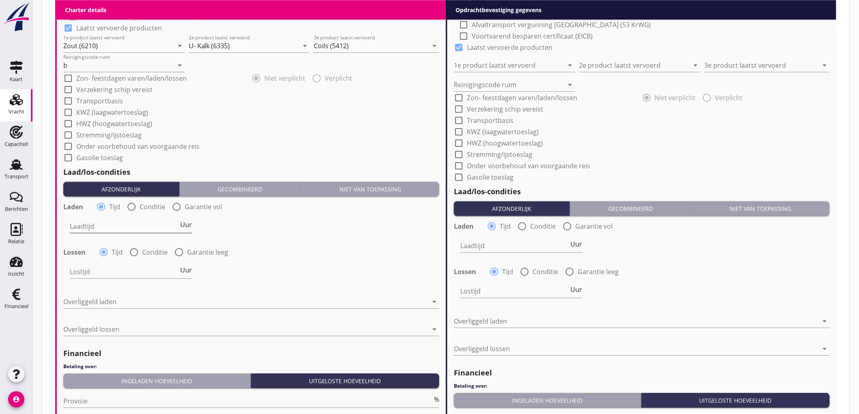
click at [111, 225] on input "Laadtijd" at bounding box center [124, 226] width 109 height 13
type input "24"
click at [114, 271] on input "Lostijd" at bounding box center [124, 271] width 109 height 13
type input "36"
click at [113, 312] on div at bounding box center [251, 314] width 376 height 5
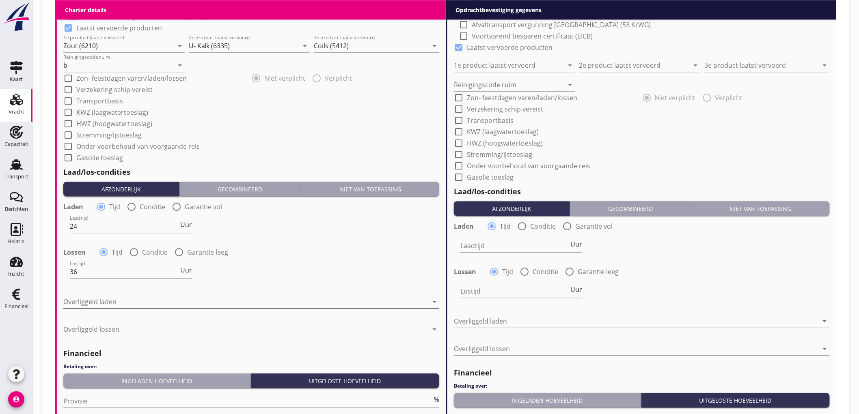
click at [114, 307] on div at bounding box center [245, 302] width 365 height 13
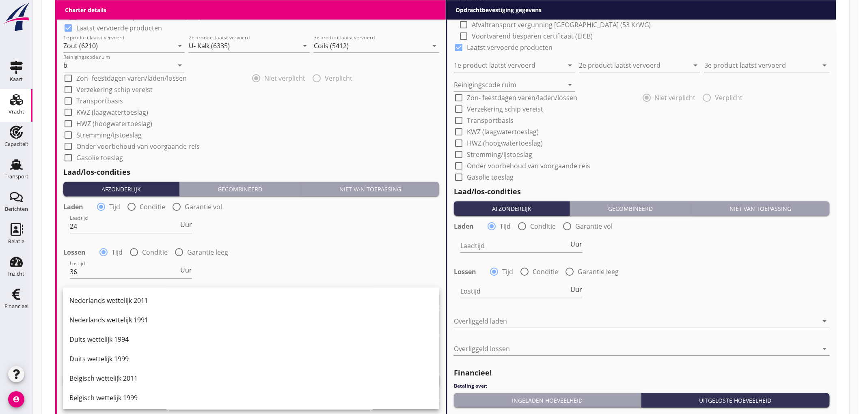
click at [242, 262] on div "Lostijd 36 Uur" at bounding box center [252, 272] width 378 height 29
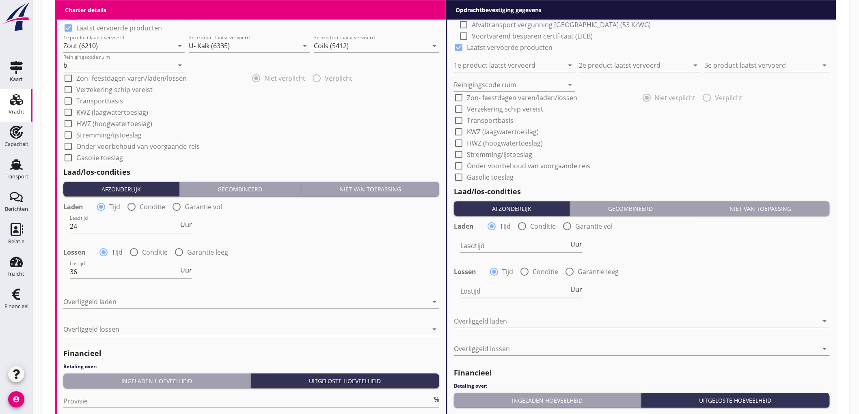
scroll to position [902, 0]
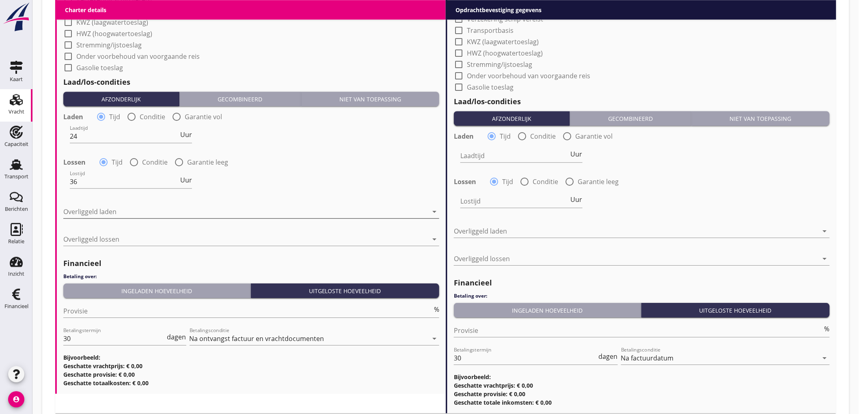
click at [155, 213] on div at bounding box center [245, 211] width 365 height 13
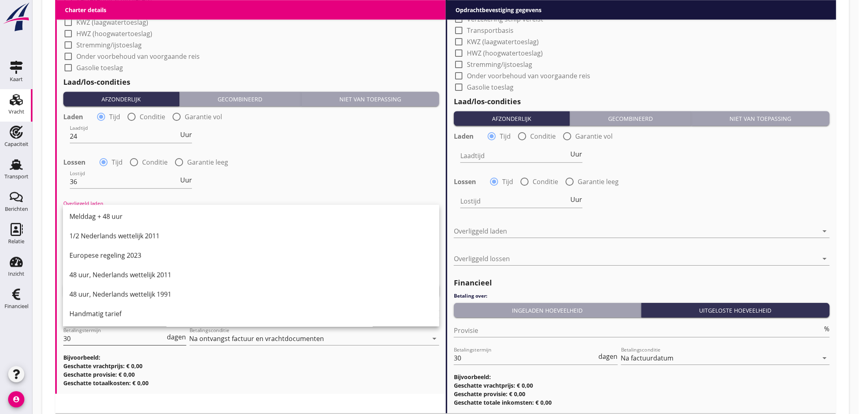
scroll to position [956, 0]
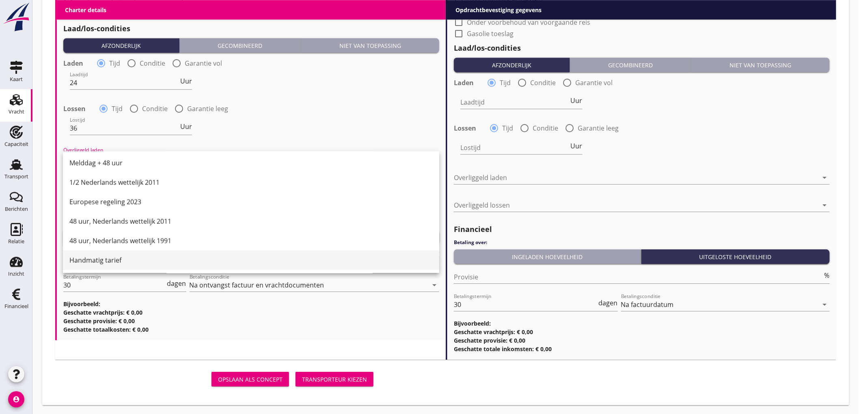
click at [112, 258] on div "Handmatig tarief" at bounding box center [250, 261] width 363 height 10
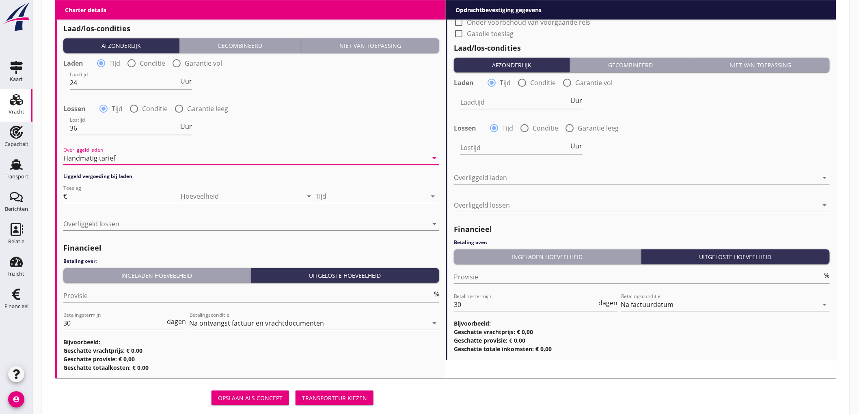
click at [92, 199] on input "Toeslag" at bounding box center [124, 196] width 110 height 13
type input "65"
click at [354, 195] on div at bounding box center [371, 196] width 110 height 13
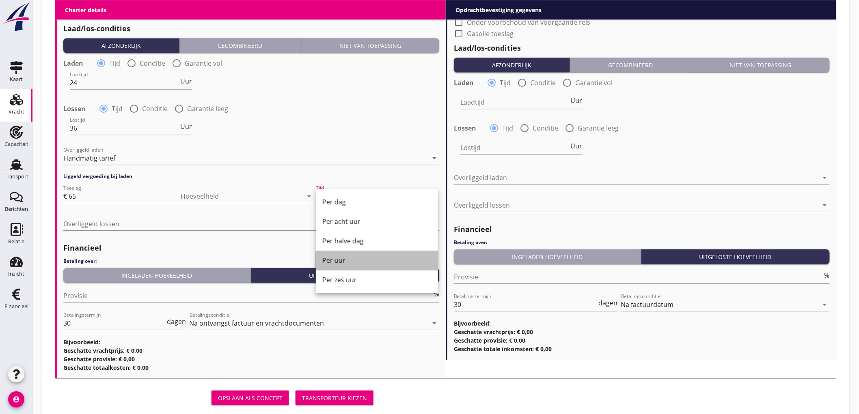
click at [339, 261] on div "Per uur" at bounding box center [376, 261] width 109 height 10
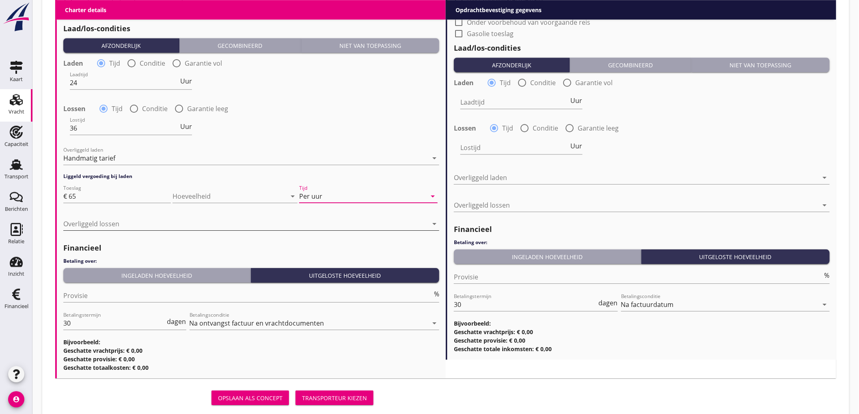
click at [92, 219] on div at bounding box center [245, 224] width 365 height 13
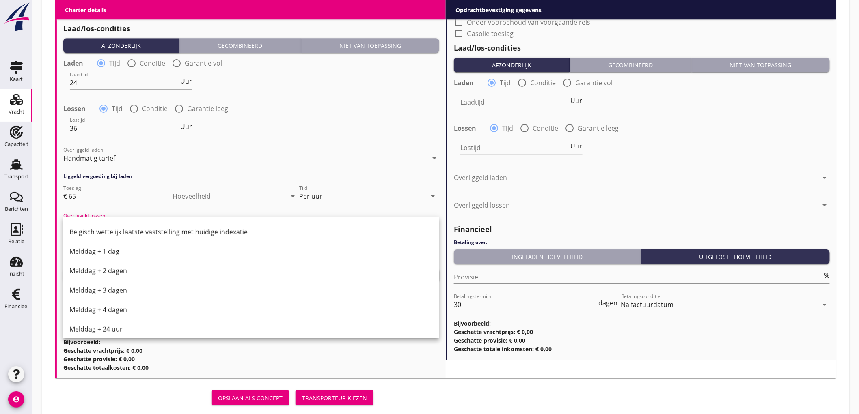
scroll to position [410, 0]
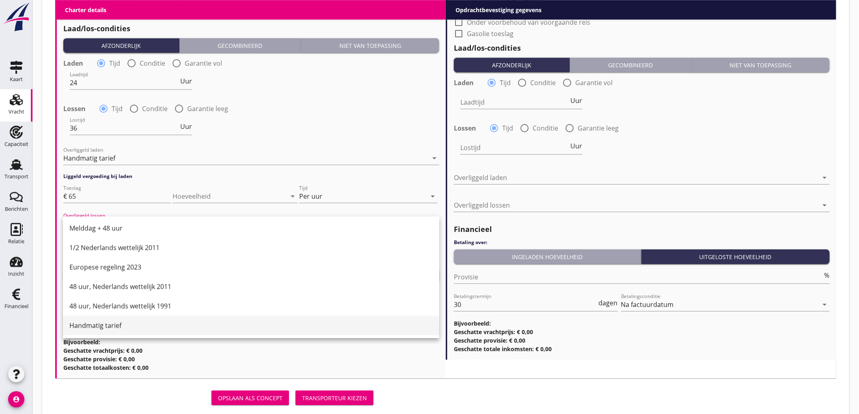
click at [111, 321] on div "Handmatig tarief" at bounding box center [250, 326] width 363 height 10
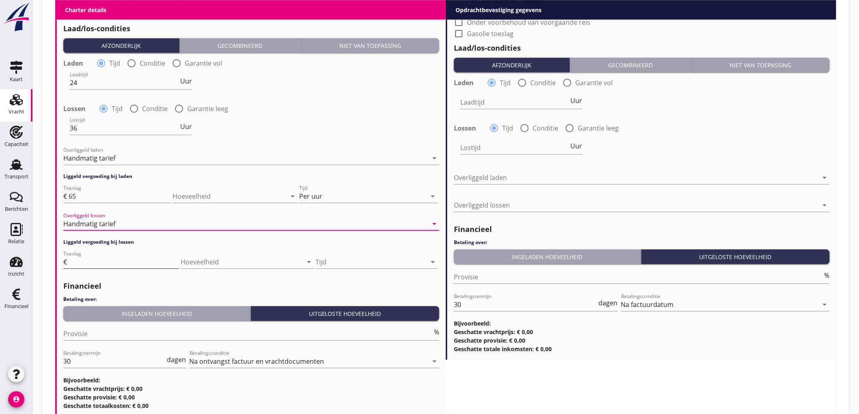
click at [125, 261] on input "Toeslag" at bounding box center [124, 262] width 110 height 13
type input "65"
click at [343, 265] on div at bounding box center [371, 262] width 110 height 13
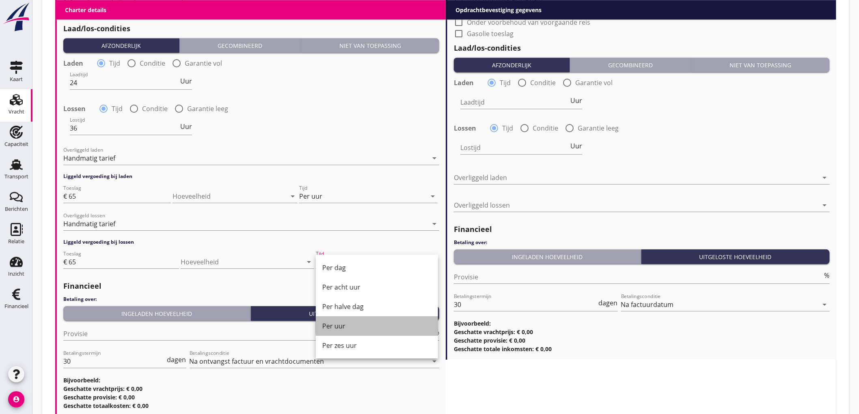
click at [356, 330] on div "Per uur" at bounding box center [376, 327] width 109 height 10
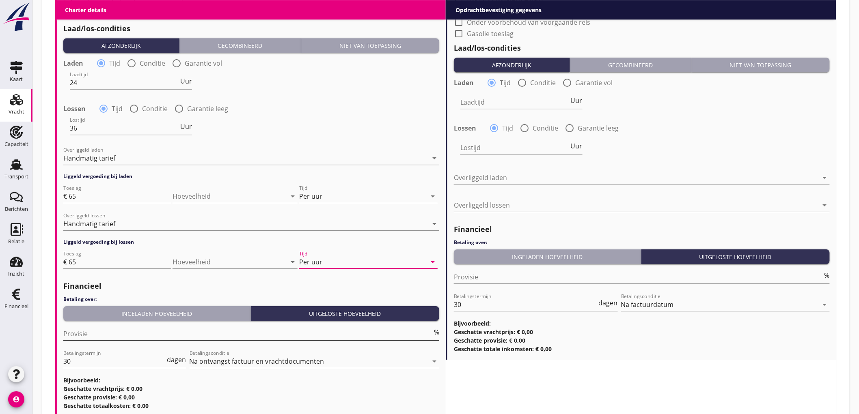
click at [84, 330] on input "Provisie" at bounding box center [247, 334] width 369 height 13
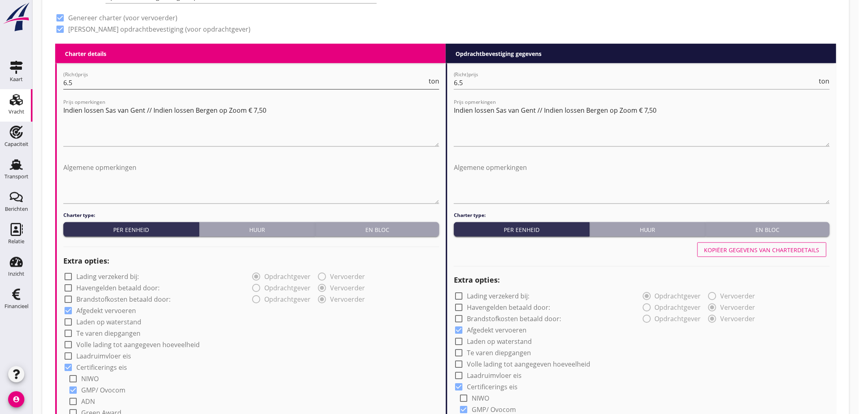
scroll to position [189, 0]
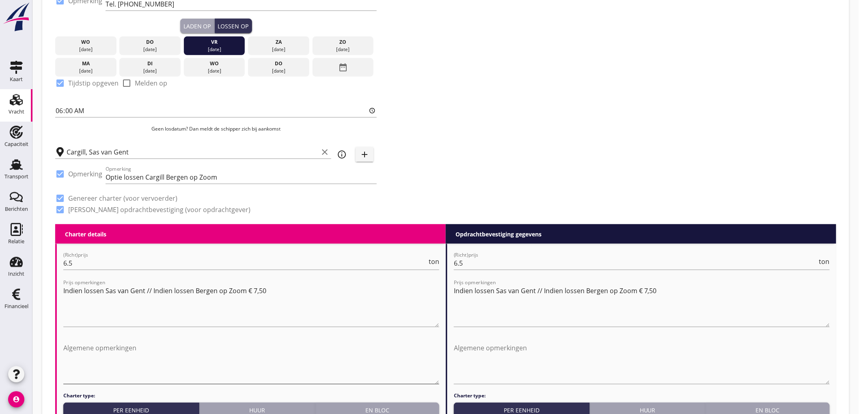
type input "5"
click at [165, 354] on textarea "Algemene opmerkingen" at bounding box center [251, 363] width 376 height 43
type textarea "Z"
type textarea "l"
drag, startPoint x: 196, startPoint y: 341, endPoint x: 42, endPoint y: 332, distance: 155.0
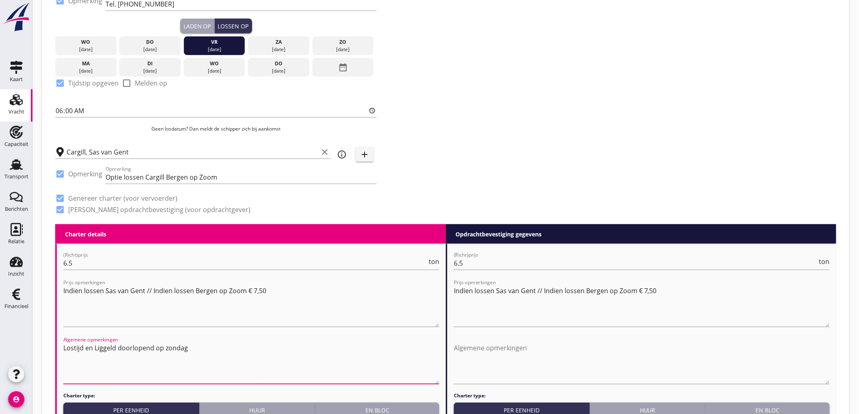
type textarea "Lostijd en Liggeld doorlopend op zondag"
click at [564, 356] on textarea "Algemene opmerkingen" at bounding box center [642, 363] width 376 height 43
paste textarea "Lostijd en Liggeld doorlopend op zondag"
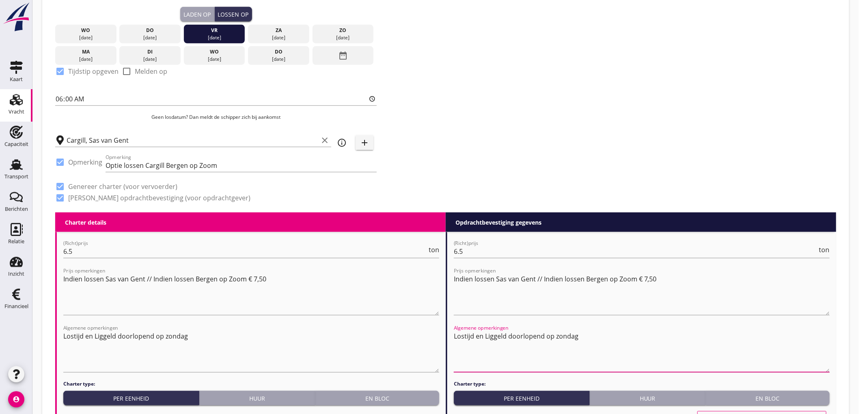
scroll to position [381, 0]
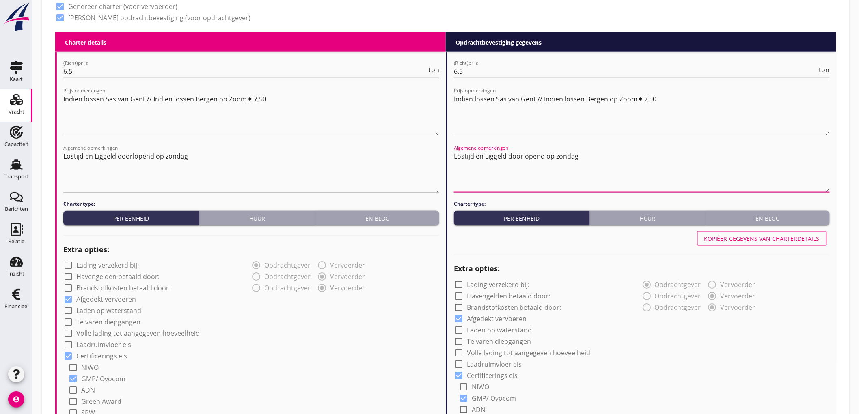
type textarea "Lostijd en Liggeld doorlopend op zondag"
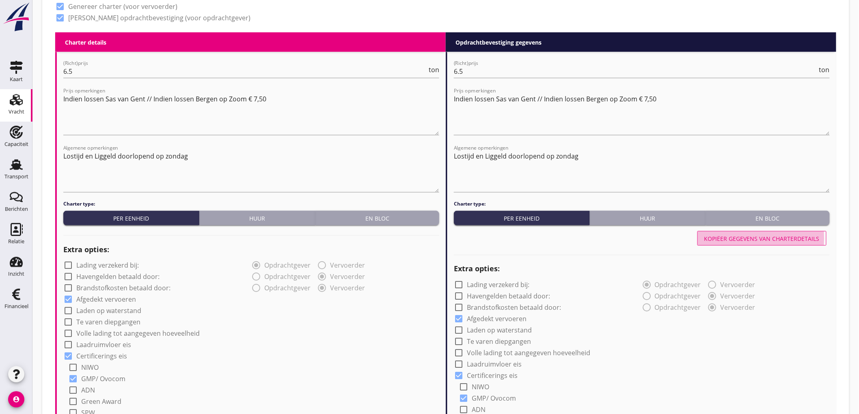
click at [742, 231] on button "Kopiëer gegevens van charterdetails" at bounding box center [761, 238] width 129 height 15
type input "Zout (6210)"
type input "U- Kalk (6335)"
type input "Coils (5412)"
type input "b"
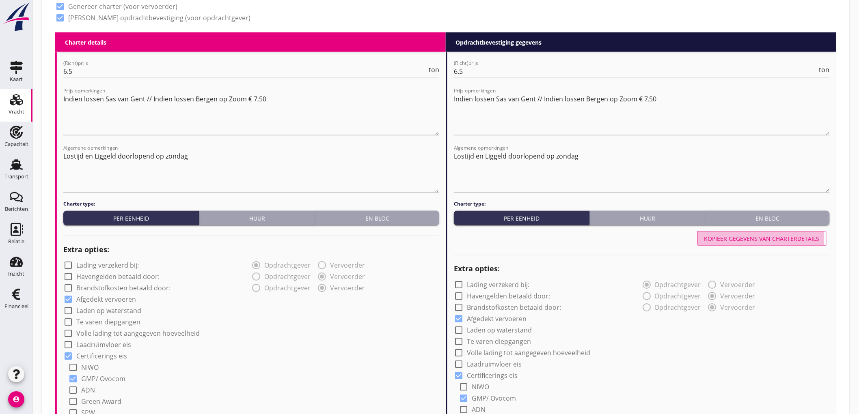
type input "24"
type input "36"
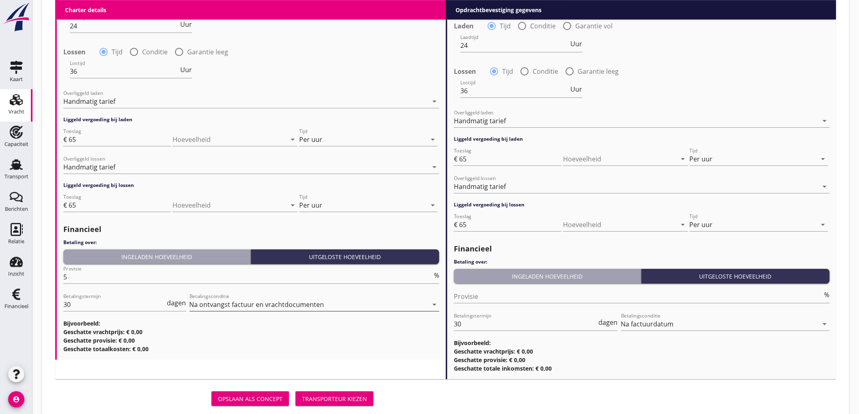
scroll to position [1032, 0]
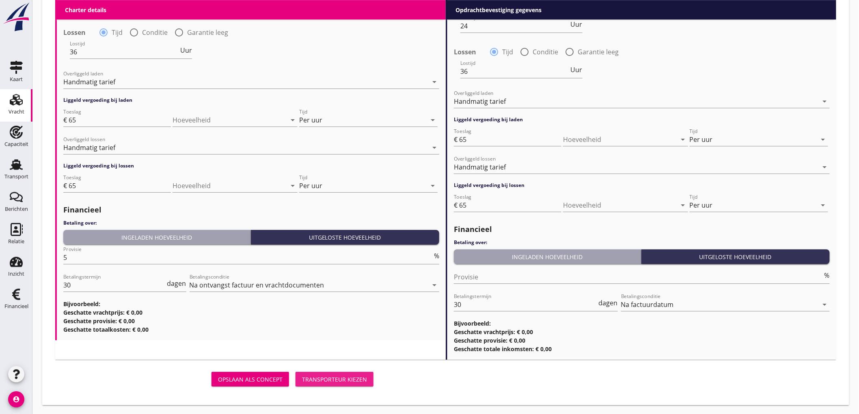
click at [333, 379] on div "Transporteur kiezen" at bounding box center [334, 380] width 65 height 9
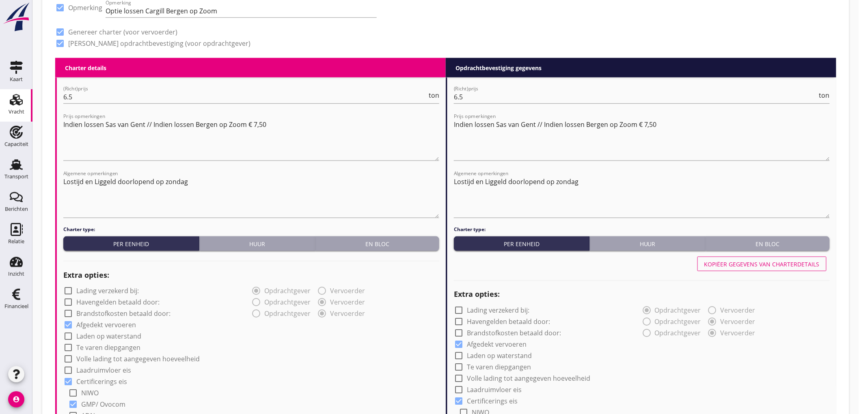
scroll to position [41, 0]
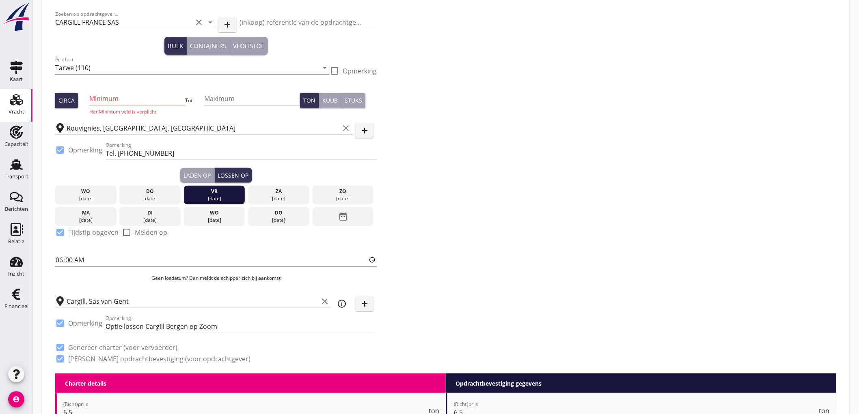
click at [127, 95] on input "Minimum" at bounding box center [137, 98] width 96 height 13
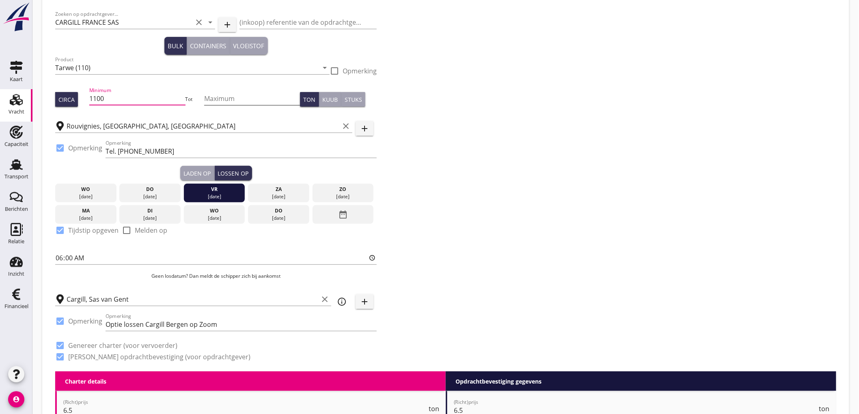
type input "1100"
click at [224, 98] on input "Maximum" at bounding box center [252, 98] width 96 height 13
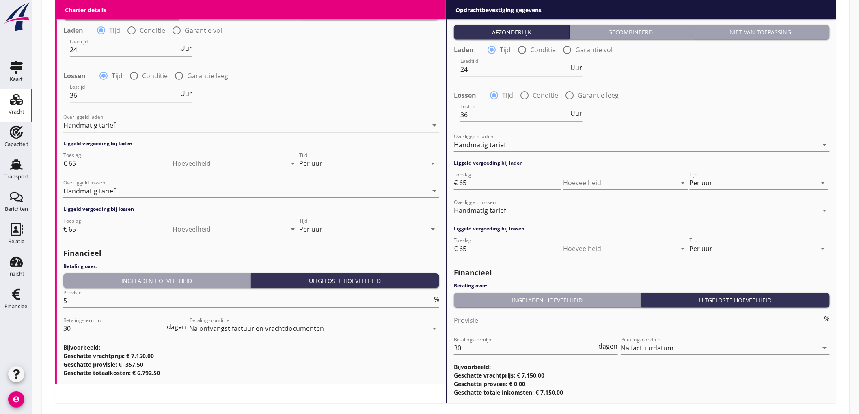
scroll to position [1032, 0]
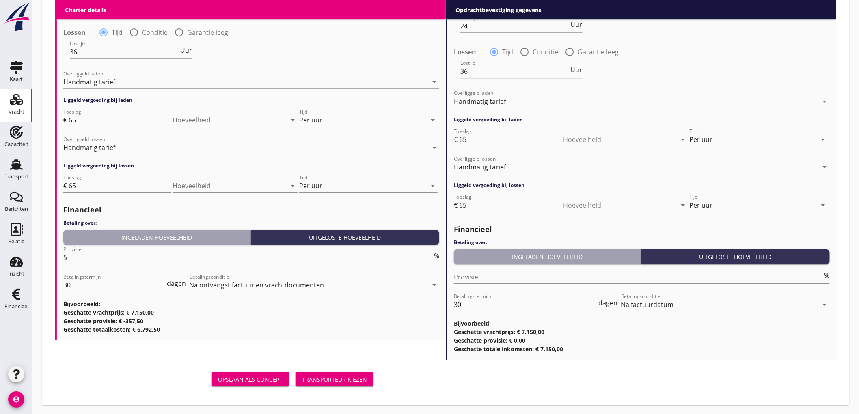
type input "1200"
click at [342, 387] on div "Opslaan als concept Transporteur kiezen" at bounding box center [216, 379] width 322 height 19
click at [347, 379] on div "Transporteur kiezen" at bounding box center [334, 380] width 65 height 9
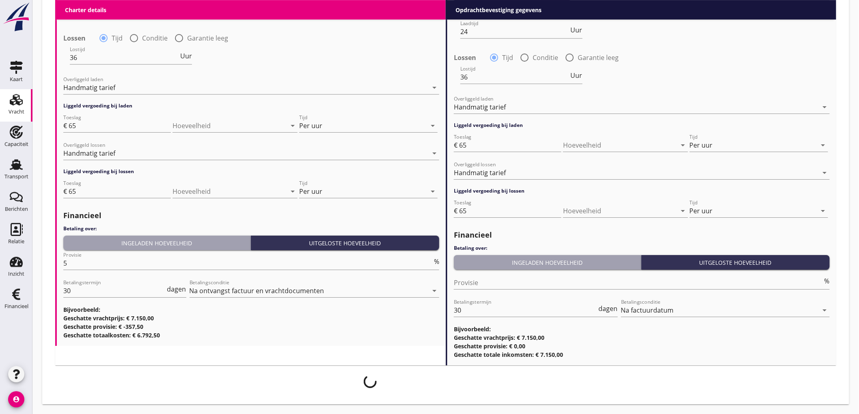
scroll to position [1025, 0]
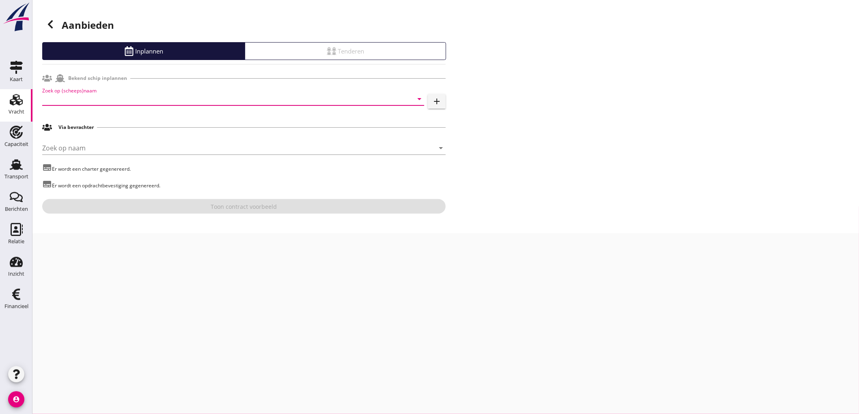
click at [238, 100] on input "Zoek op (scheeps)naam" at bounding box center [221, 99] width 359 height 13
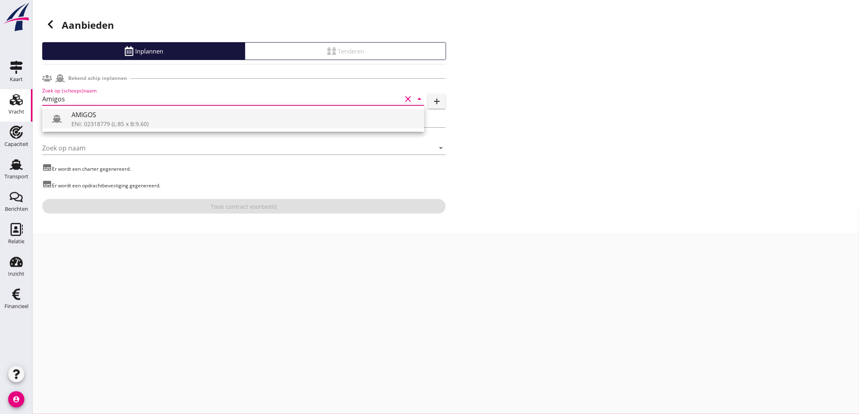
click at [157, 116] on div "AMIGOS" at bounding box center [244, 115] width 346 height 10
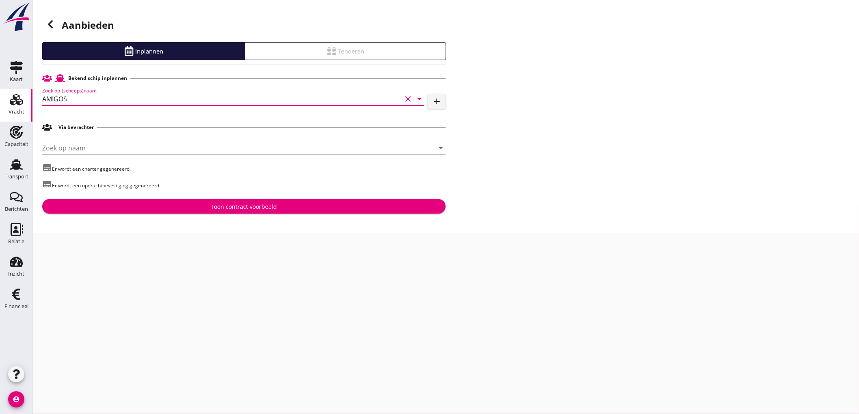
type input "AMIGOS"
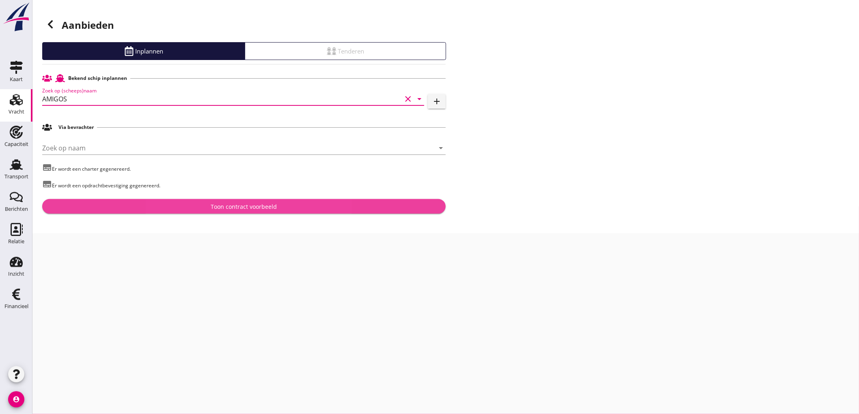
click at [168, 213] on button "Toon contract voorbeeld" at bounding box center [244, 206] width 404 height 15
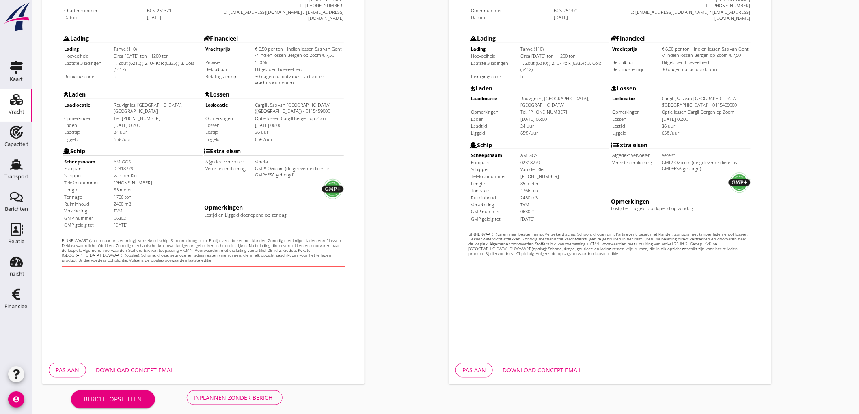
scroll to position [45, 0]
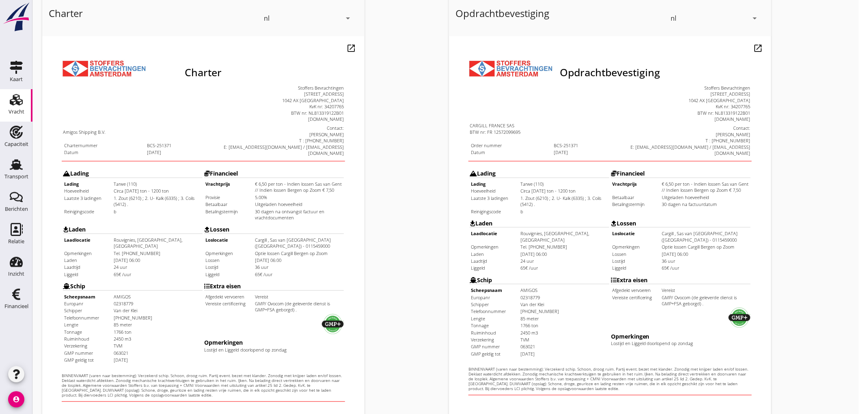
drag, startPoint x: 93, startPoint y: 162, endPoint x: 161, endPoint y: 163, distance: 67.8
click at [161, 167] on tr "Hoeveelheid Circa 1100 ton - 1200 ton" at bounding box center [116, 170] width 138 height 6
click at [140, 186] on td "Lading Lading Tarwe (110) Hoeveelheid Circa 1100 ton - 1200 ton Laatste 3 ladin…" at bounding box center [116, 173] width 140 height 55
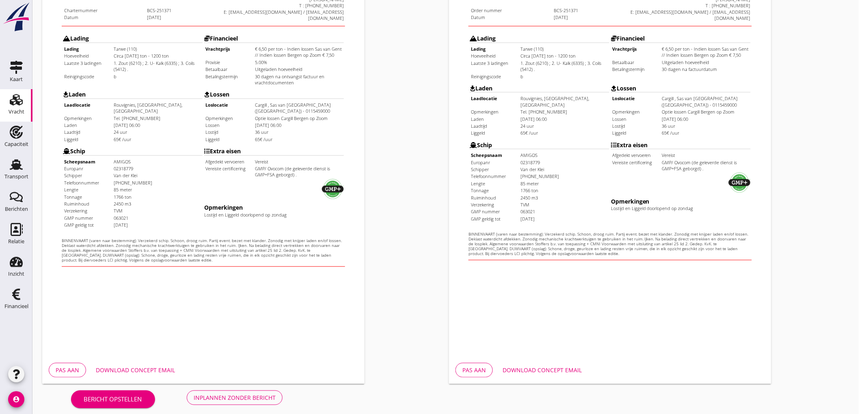
scroll to position [186, 0]
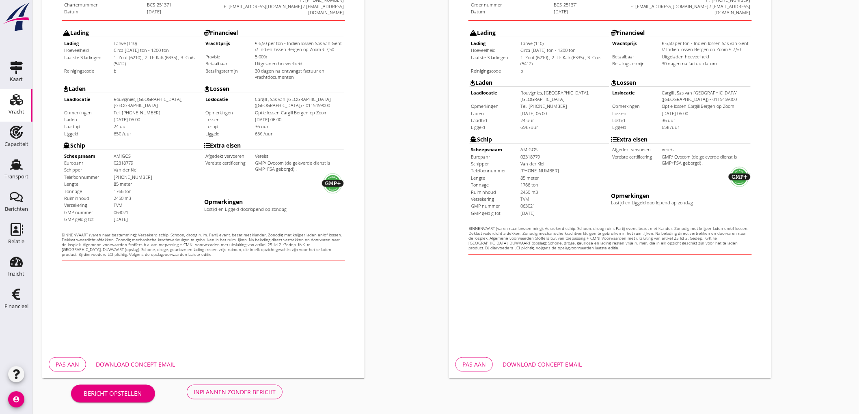
click at [254, 391] on div "Inplannen zonder bericht" at bounding box center [235, 392] width 82 height 9
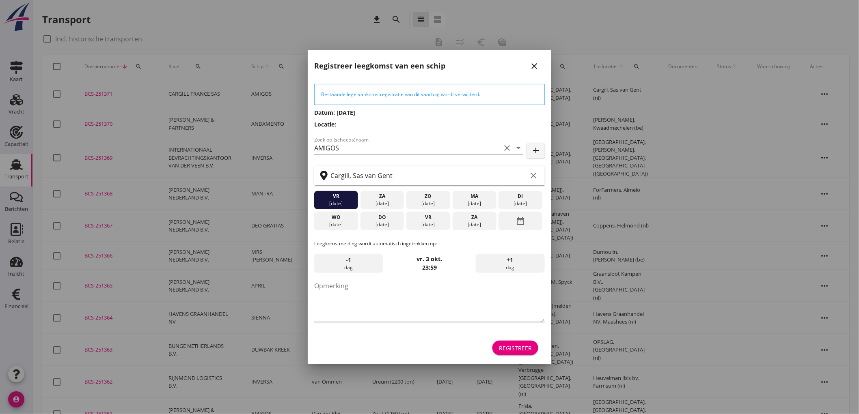
click at [388, 287] on textarea "Opmerking" at bounding box center [429, 301] width 231 height 43
type textarea "STOFFERS"
drag, startPoint x: 373, startPoint y: 293, endPoint x: 195, endPoint y: 285, distance: 178.0
click at [183, 290] on div "Deel track en trace Vracht details Vracht aanpassen Schip wijzigen Vracht kopie…" at bounding box center [429, 362] width 859 height 725
click at [509, 351] on div "Registreer" at bounding box center [515, 348] width 33 height 9
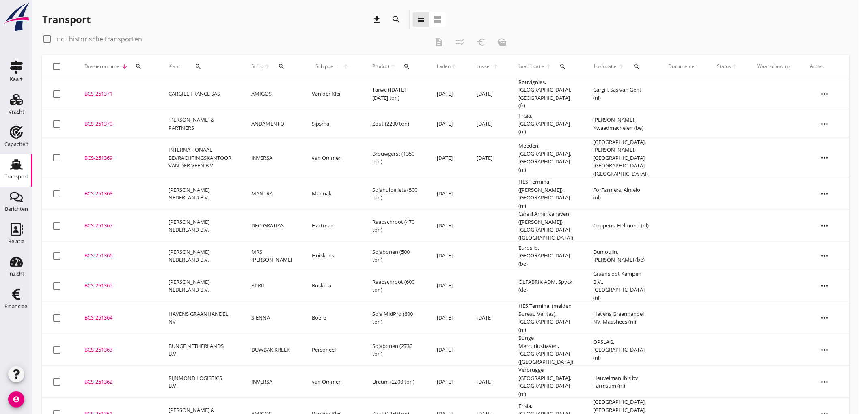
click at [201, 92] on td "CARGILL FRANCE SAS" at bounding box center [200, 94] width 83 height 32
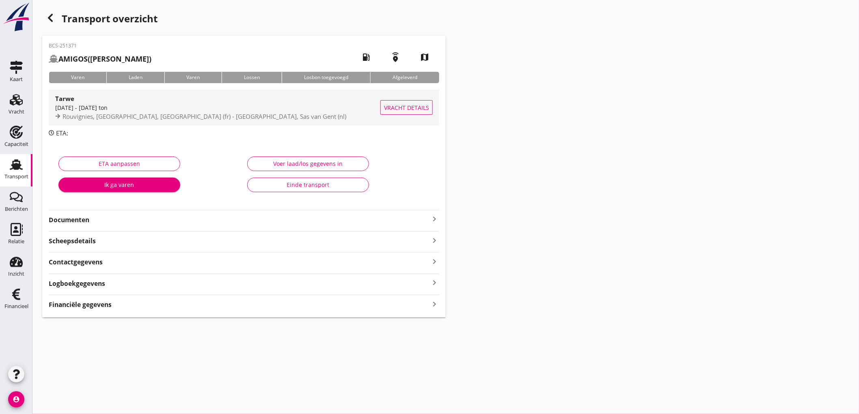
click at [233, 116] on div "Rouvignies, Nord, France (fr) - Cargill, Sas van Gent (nl)" at bounding box center [217, 116] width 325 height 9
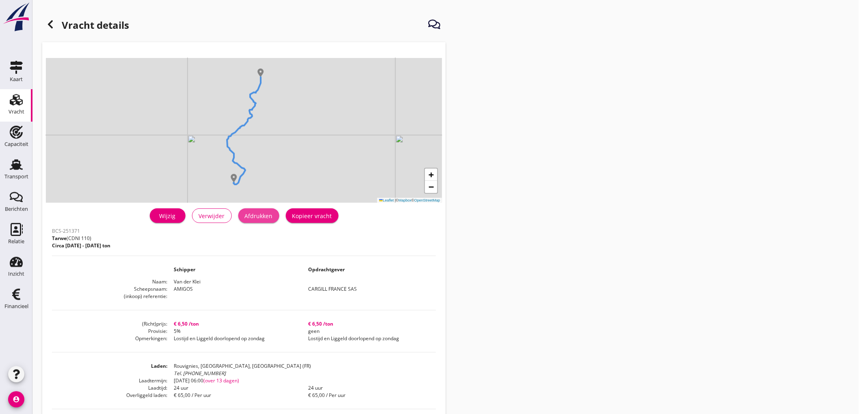
click at [269, 213] on div "Afdrukken" at bounding box center [259, 216] width 28 height 9
click at [50, 29] on icon at bounding box center [50, 24] width 10 height 10
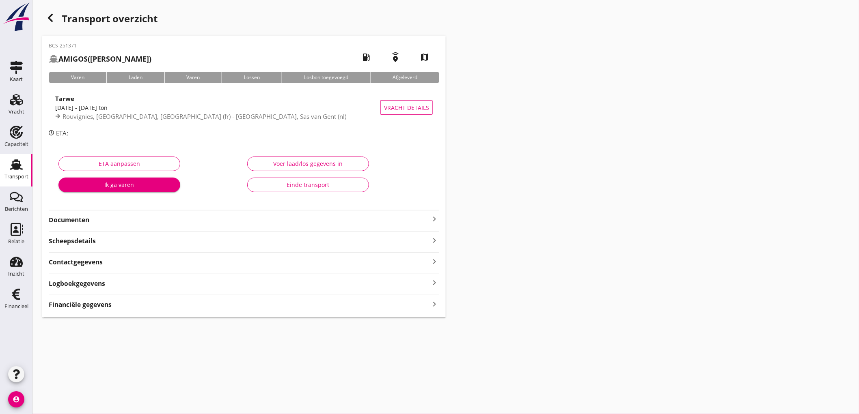
click at [149, 222] on strong "Documenten" at bounding box center [239, 220] width 381 height 9
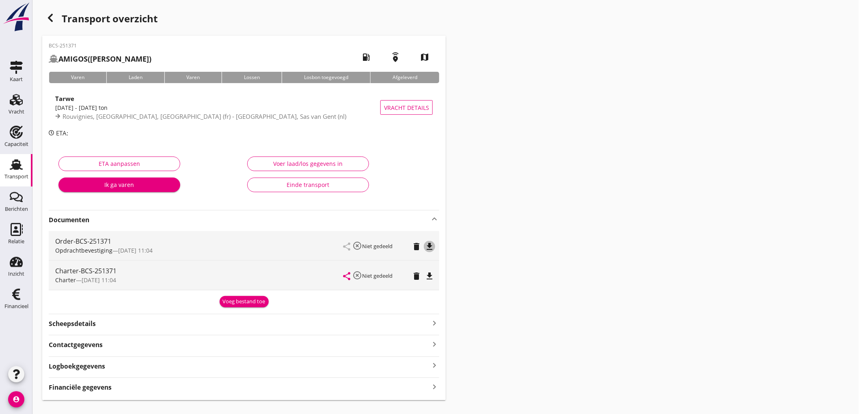
click at [434, 243] on icon "file_download" at bounding box center [430, 247] width 10 height 10
click at [432, 279] on icon "file_download" at bounding box center [430, 277] width 10 height 10
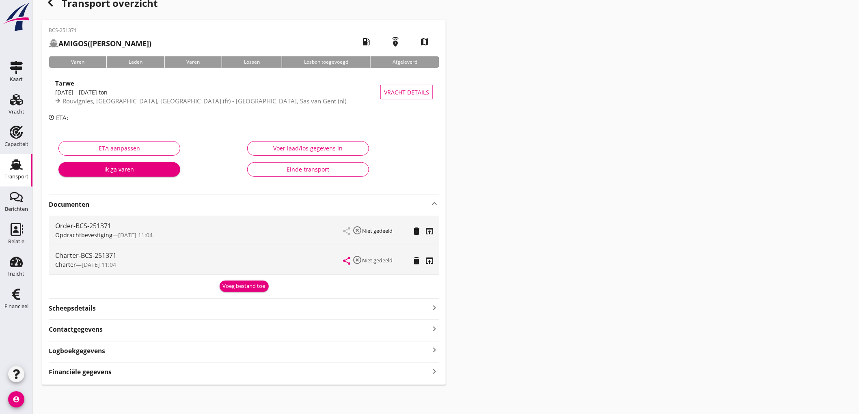
click at [71, 373] on strong "Financiële gegevens" at bounding box center [80, 372] width 63 height 9
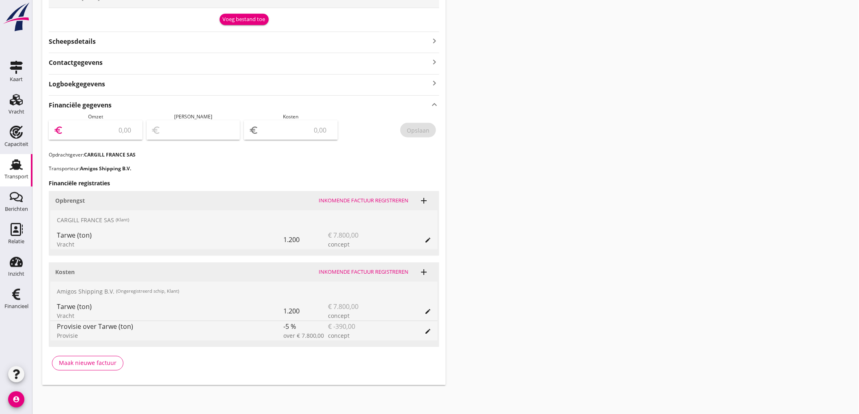
click at [112, 128] on input "number" at bounding box center [101, 130] width 73 height 13
type input "72156854"
type input "7215"
type input "7209.00"
type input "6"
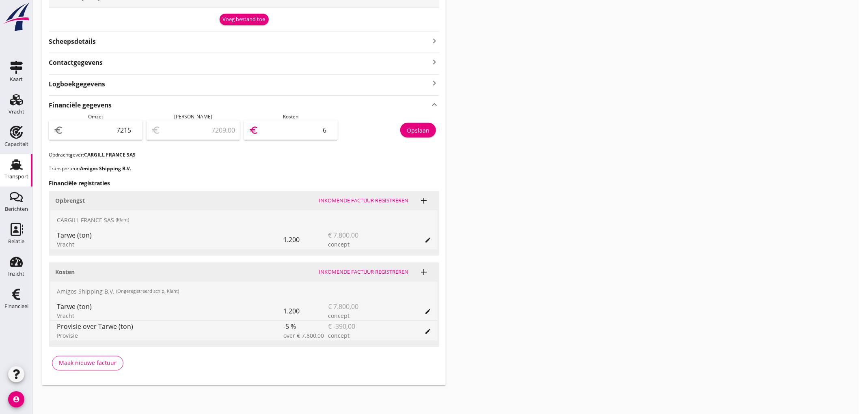
type input "7147.00"
type input "68"
type input "6530.00"
type input "685"
type input "361.00"
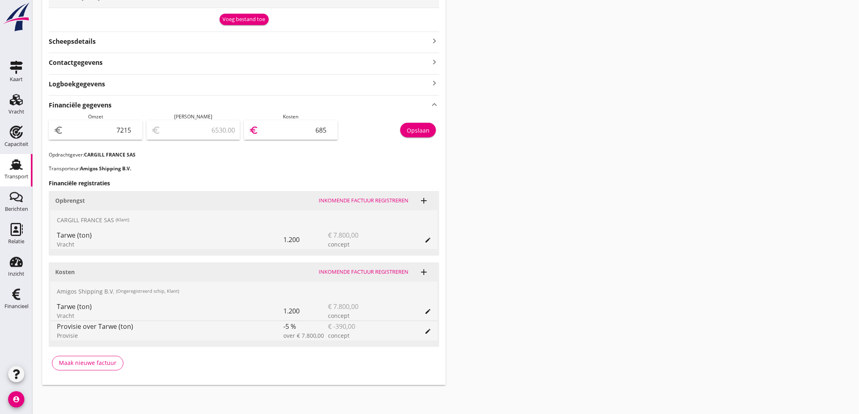
type input "6854"
type input "360.80"
type input "6854.2"
type input "360.75"
type input "6854.25"
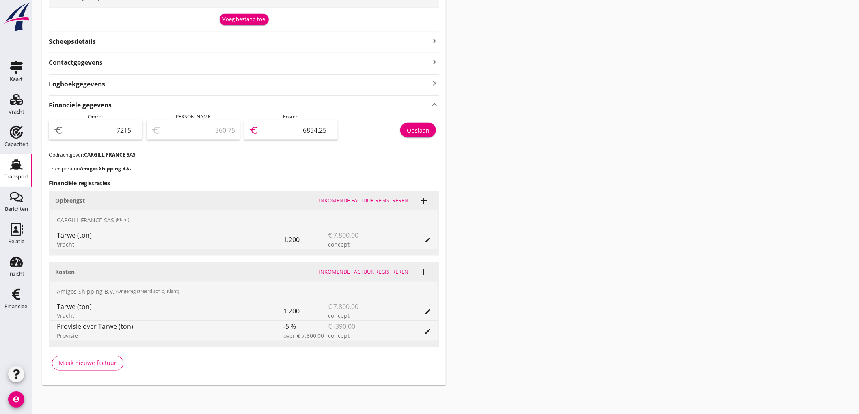
click at [412, 133] on div "Opslaan" at bounding box center [418, 130] width 23 height 9
click at [171, 188] on div "Financiële gegevens keyboard_arrow_up Omzet euro 7215 Marge euro 360.75 Kosten …" at bounding box center [244, 236] width 391 height 282
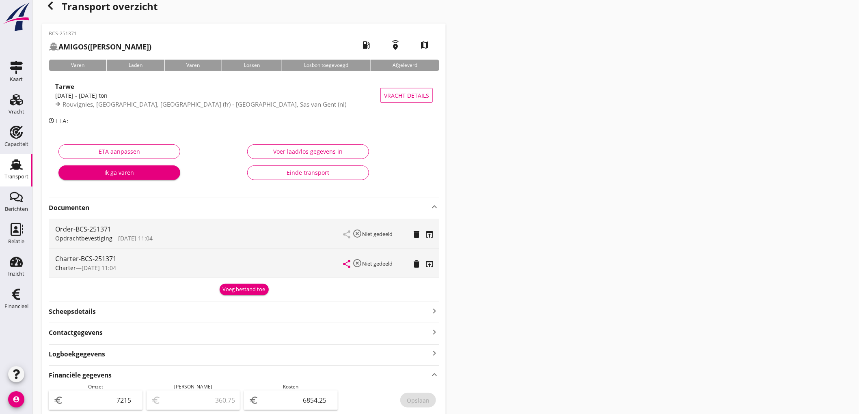
scroll to position [237, 0]
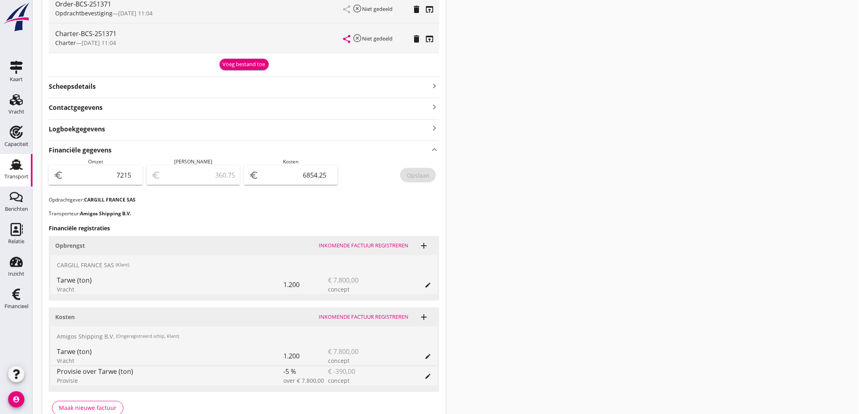
click at [114, 86] on div "Scheepsdetails keyboard_arrow_right" at bounding box center [244, 85] width 391 height 11
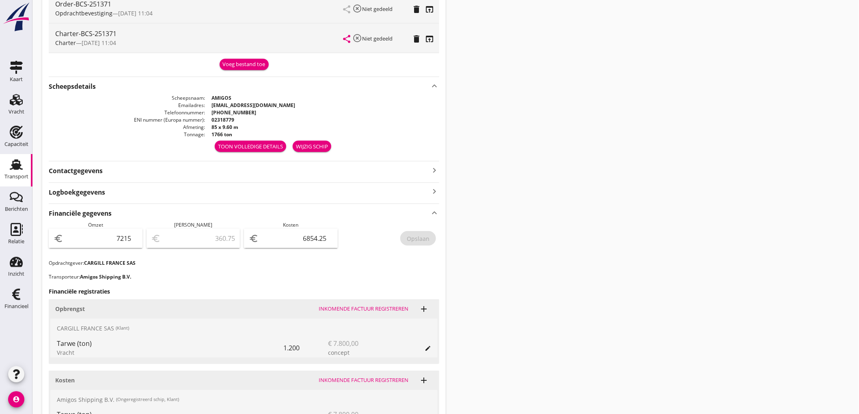
click at [6, 159] on div "Transport" at bounding box center [15, 164] width 19 height 13
